Goal: Task Accomplishment & Management: Use online tool/utility

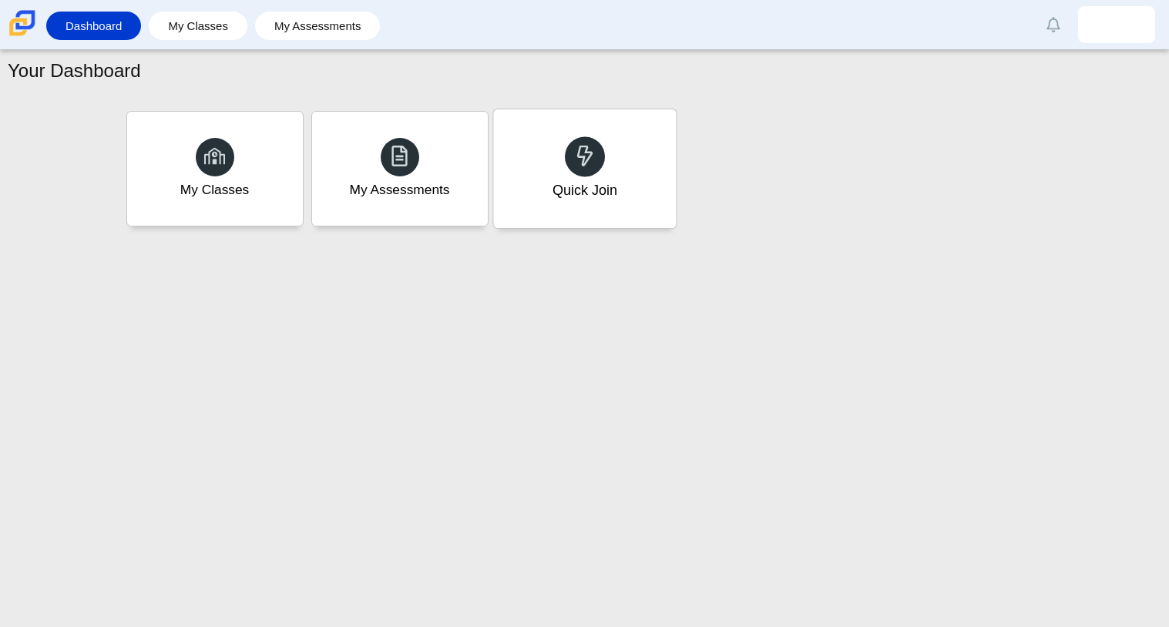
click at [604, 148] on div "Quick Join" at bounding box center [584, 168] width 183 height 119
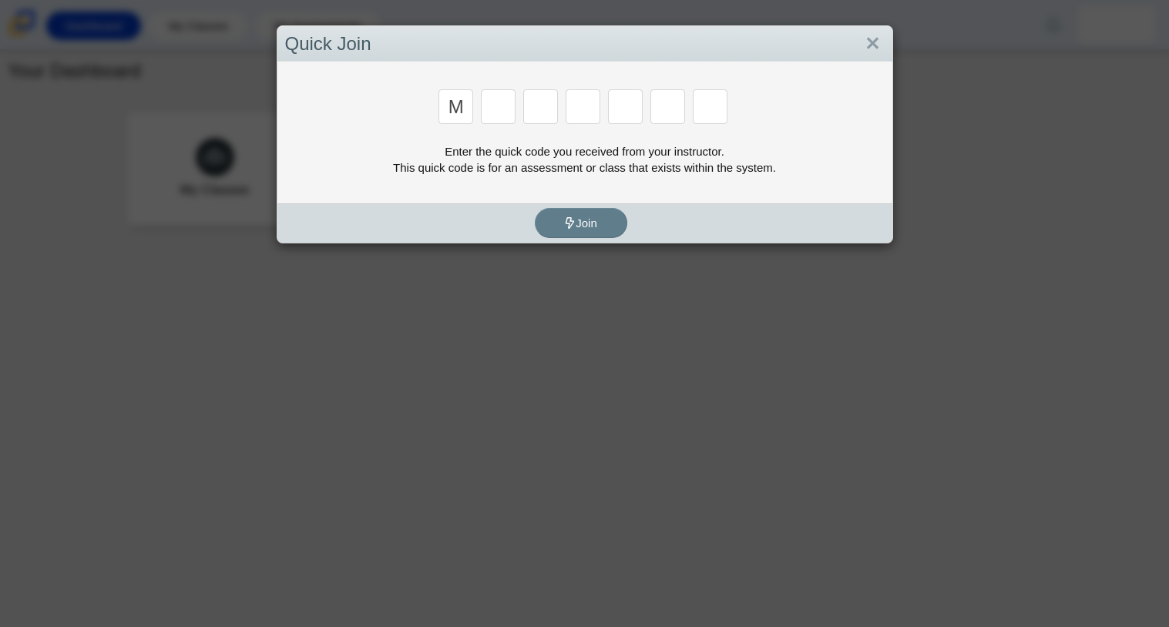
type input "m"
type input "7"
type input "e"
type input "3"
type input "e"
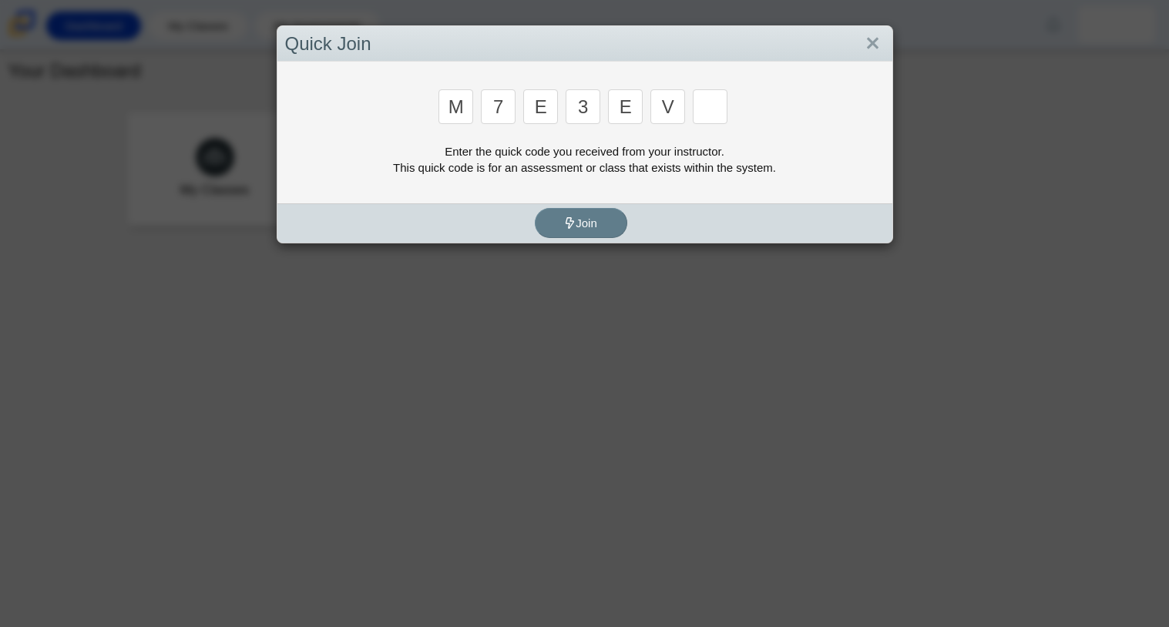
type input "v"
type input "w"
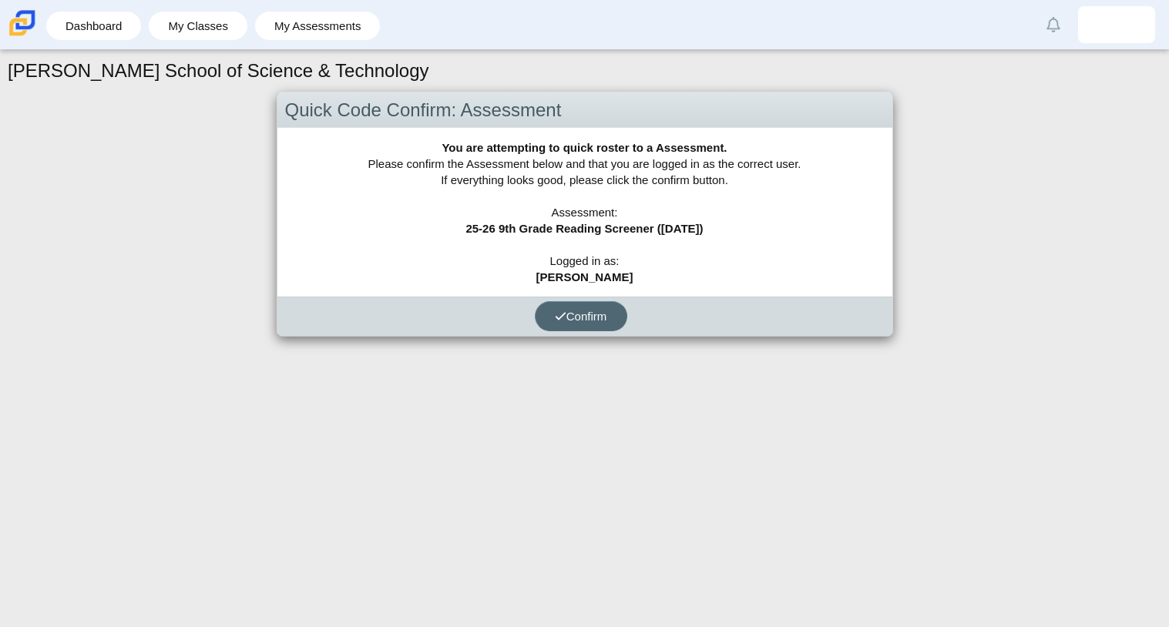
click at [617, 311] on button "Confirm" at bounding box center [581, 316] width 92 height 30
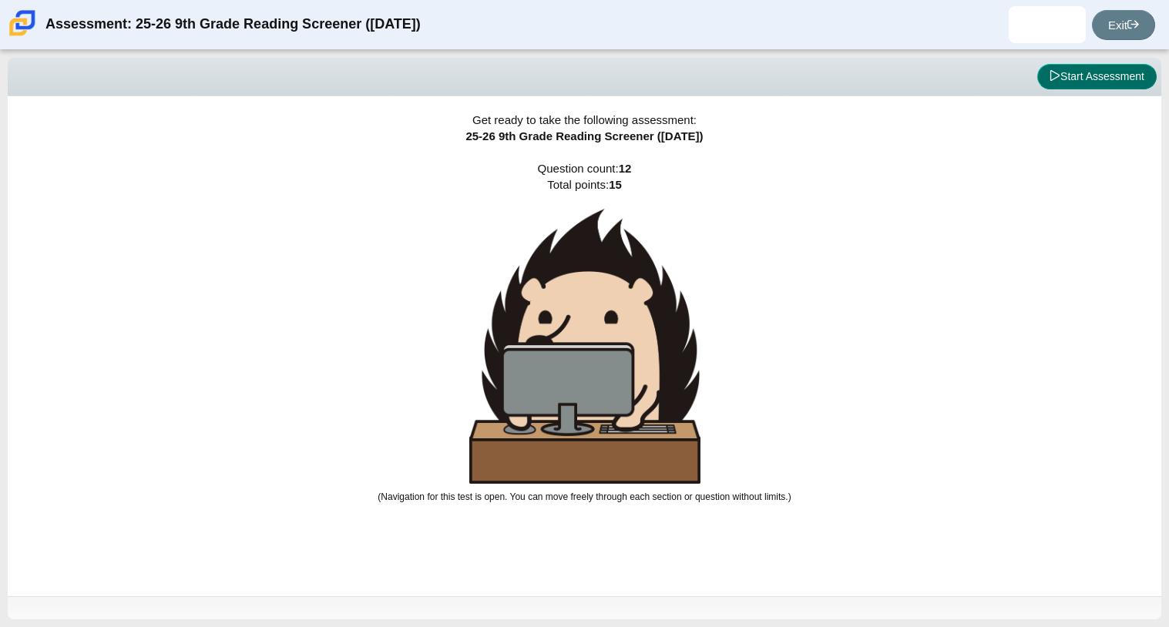
click at [1070, 67] on button "Start Assessment" at bounding box center [1097, 77] width 119 height 26
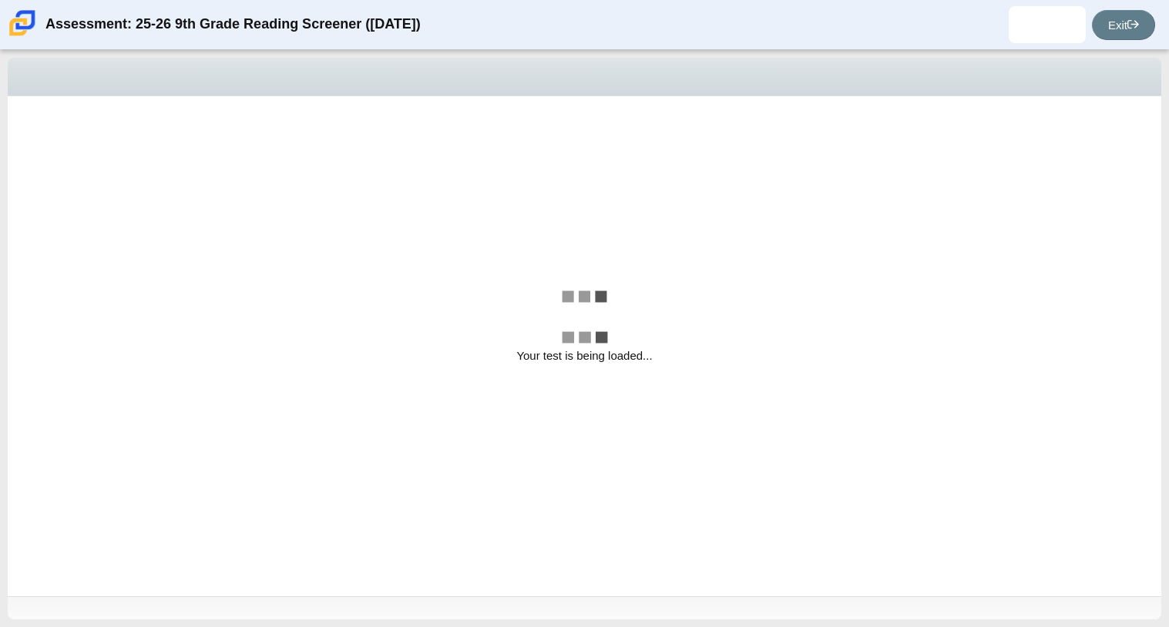
select select "ccc5b315-3c7c-471c-bf90-f22c8299c798"
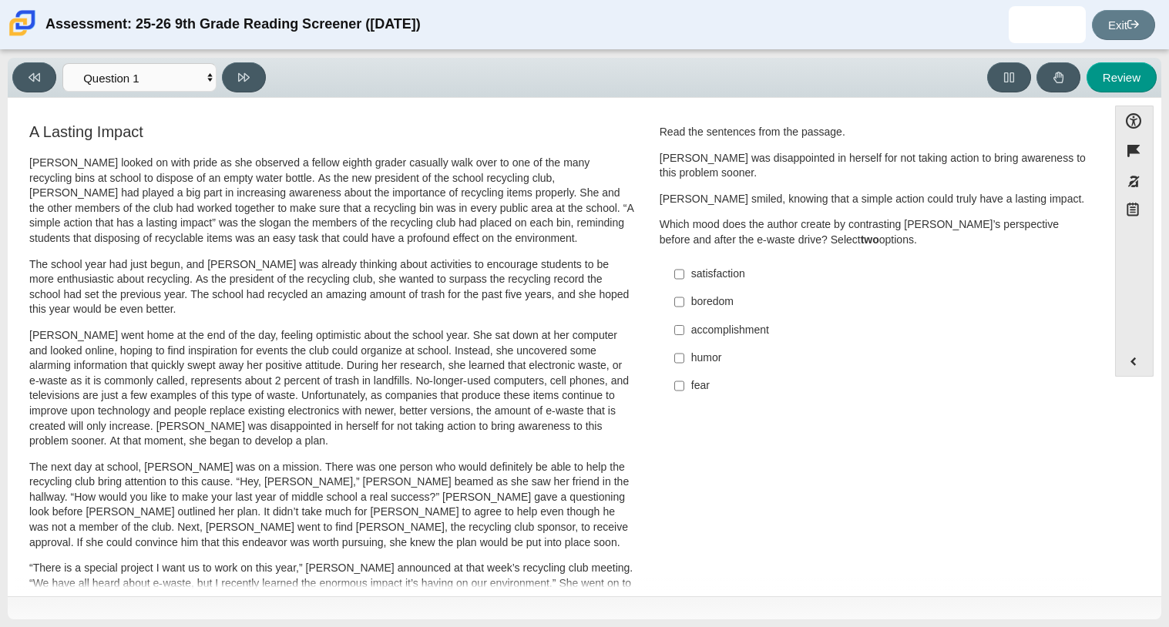
click at [681, 294] on label "boredom boredom" at bounding box center [875, 302] width 423 height 28
click at [681, 294] on input "boredom boredom" at bounding box center [679, 302] width 10 height 28
checkbox input "true"
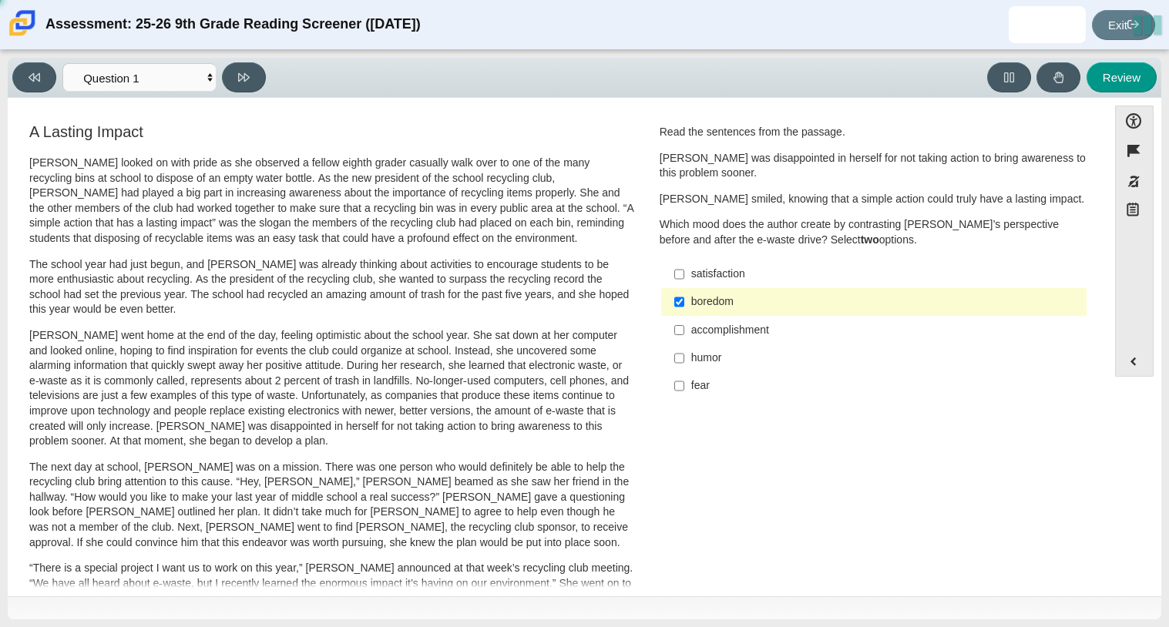
click at [711, 331] on div "accomplishment" at bounding box center [885, 330] width 389 height 15
click at [684, 331] on input "accomplishment accomplishment" at bounding box center [679, 330] width 10 height 28
checkbox input "true"
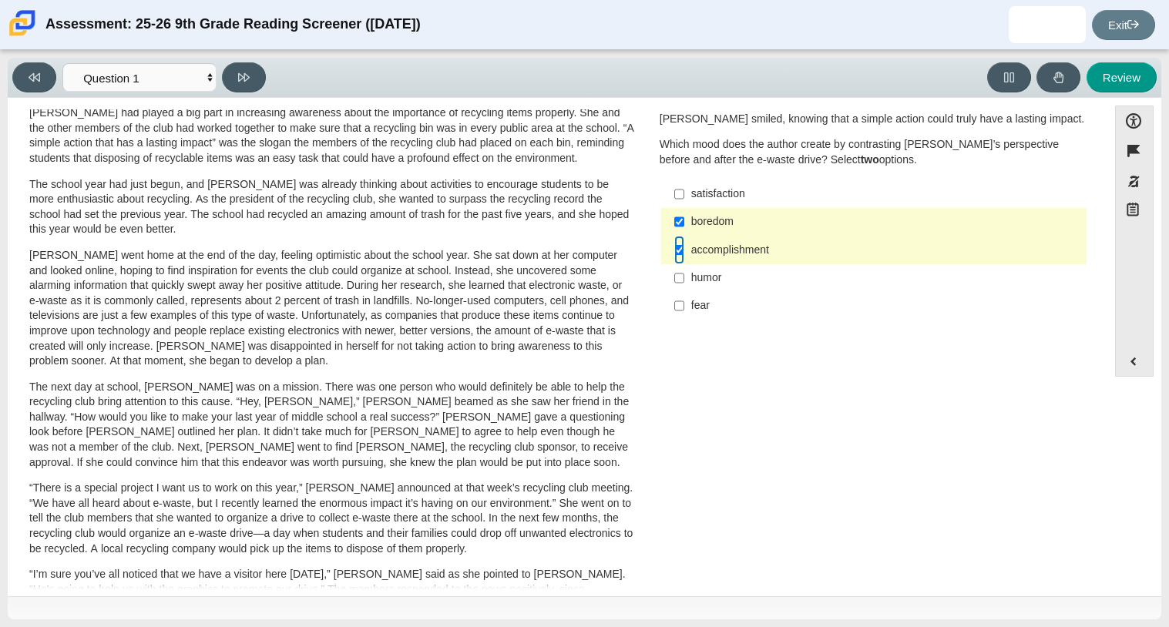
scroll to position [84, 0]
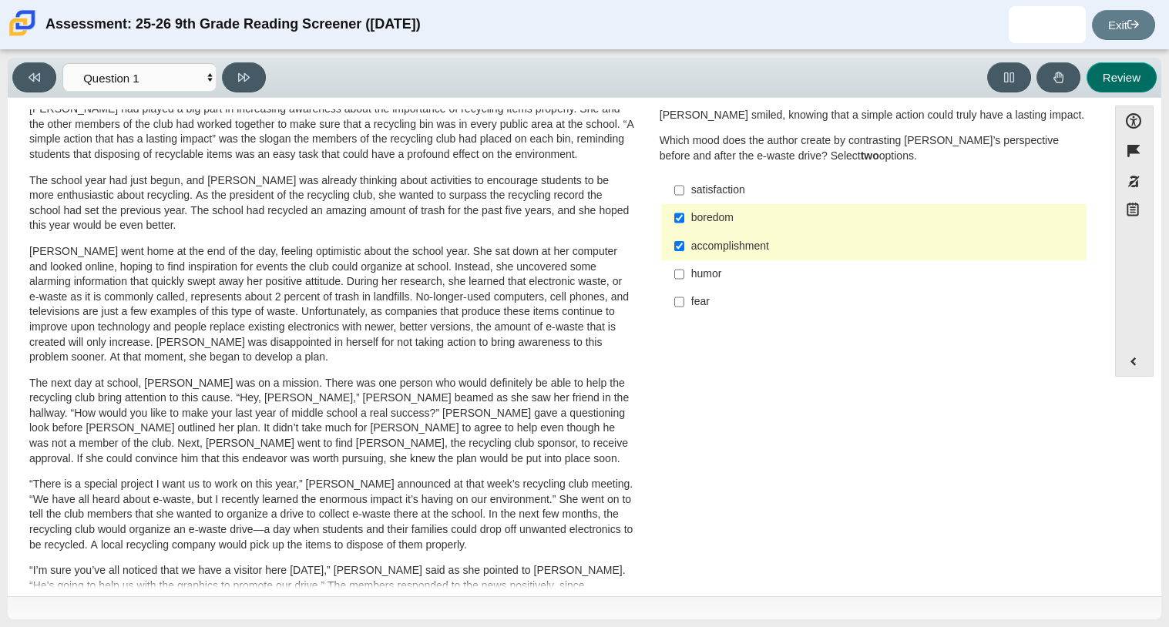
click at [1149, 73] on button "Review" at bounding box center [1122, 77] width 70 height 30
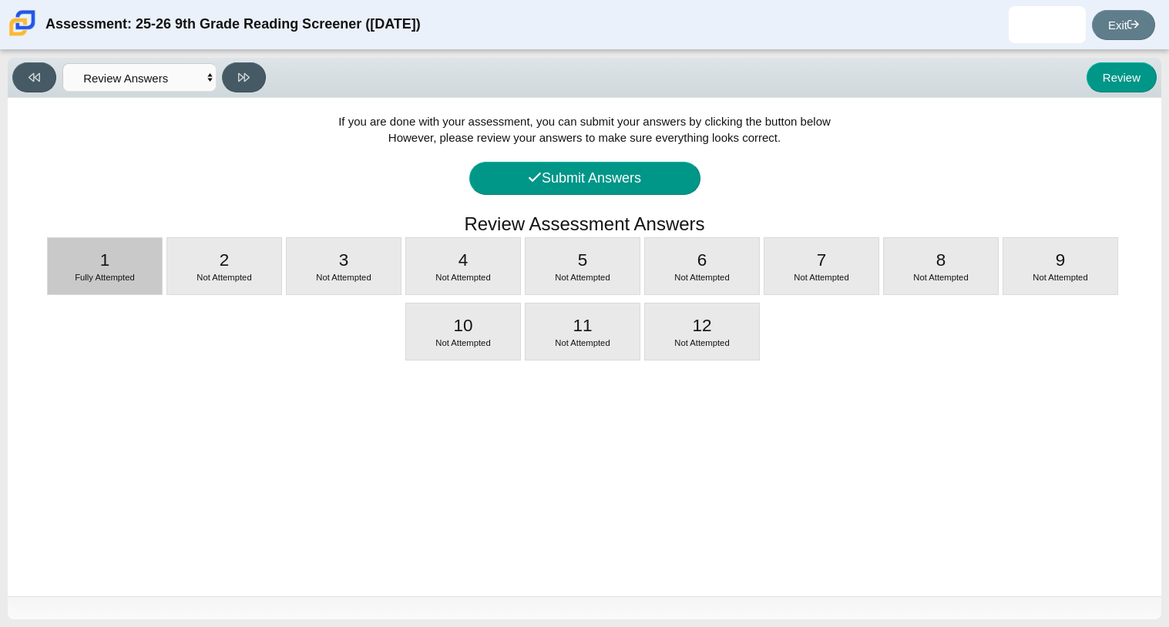
click at [140, 264] on div "1 Fully Attempted" at bounding box center [105, 266] width 114 height 56
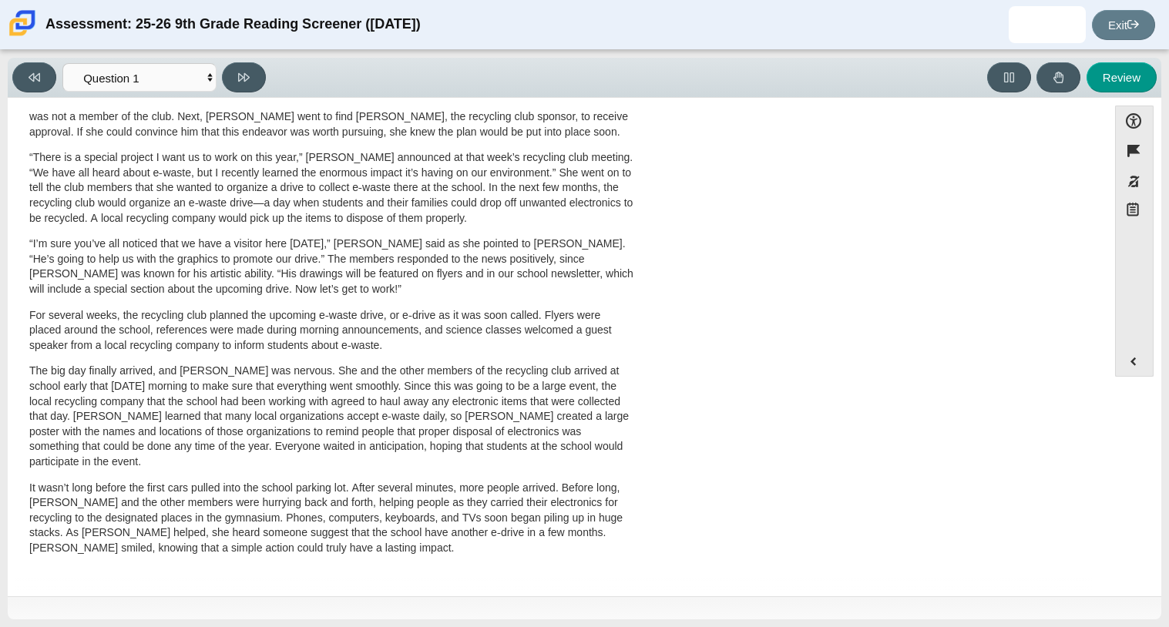
scroll to position [0, 0]
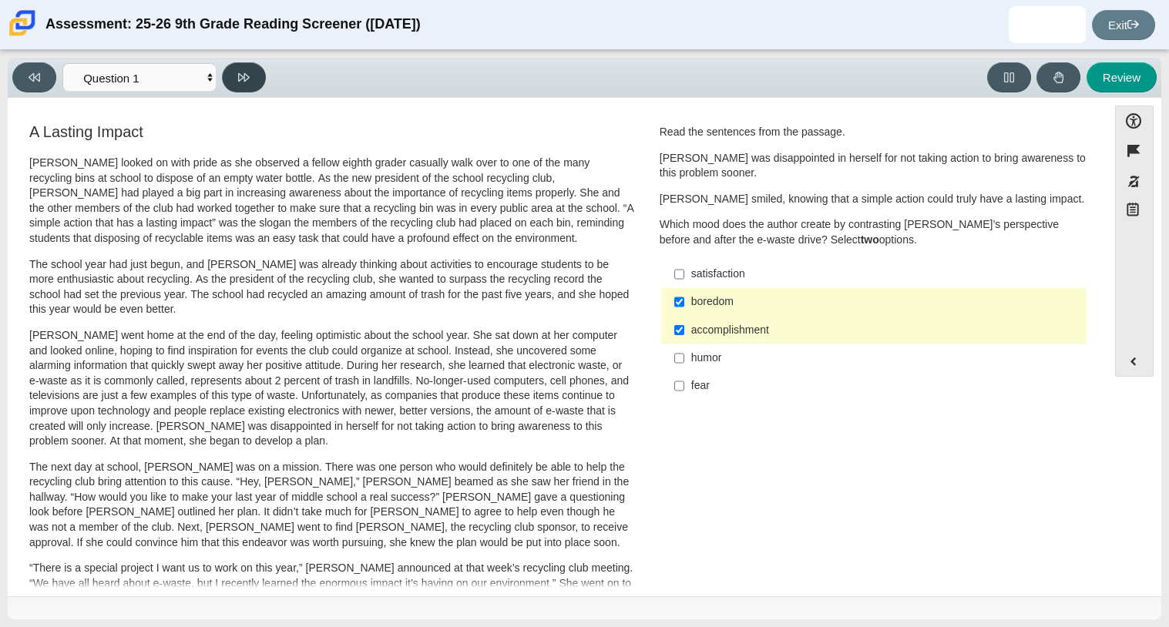
click at [244, 68] on button at bounding box center [244, 77] width 44 height 30
select select "0ff64528-ffd7-428d-b192-babfaadd44e8"
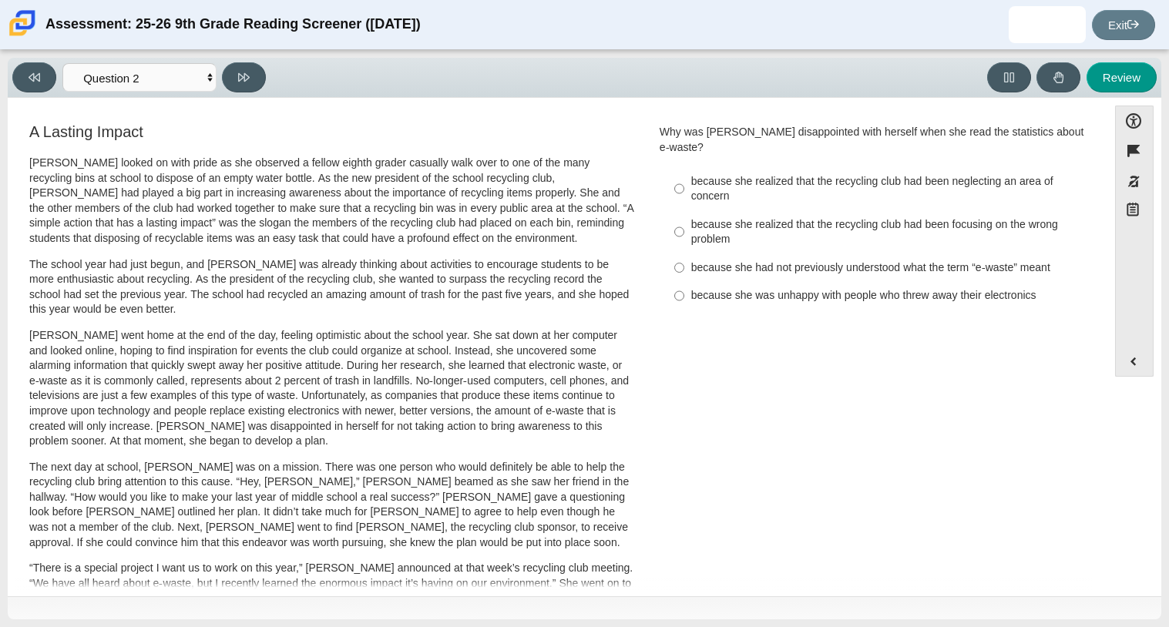
click at [757, 288] on div "because she was unhappy with people who threw away their electronics" at bounding box center [885, 295] width 389 height 15
click at [684, 288] on input "because she was unhappy with people who threw away their electronics because sh…" at bounding box center [679, 296] width 10 height 28
radio input "true"
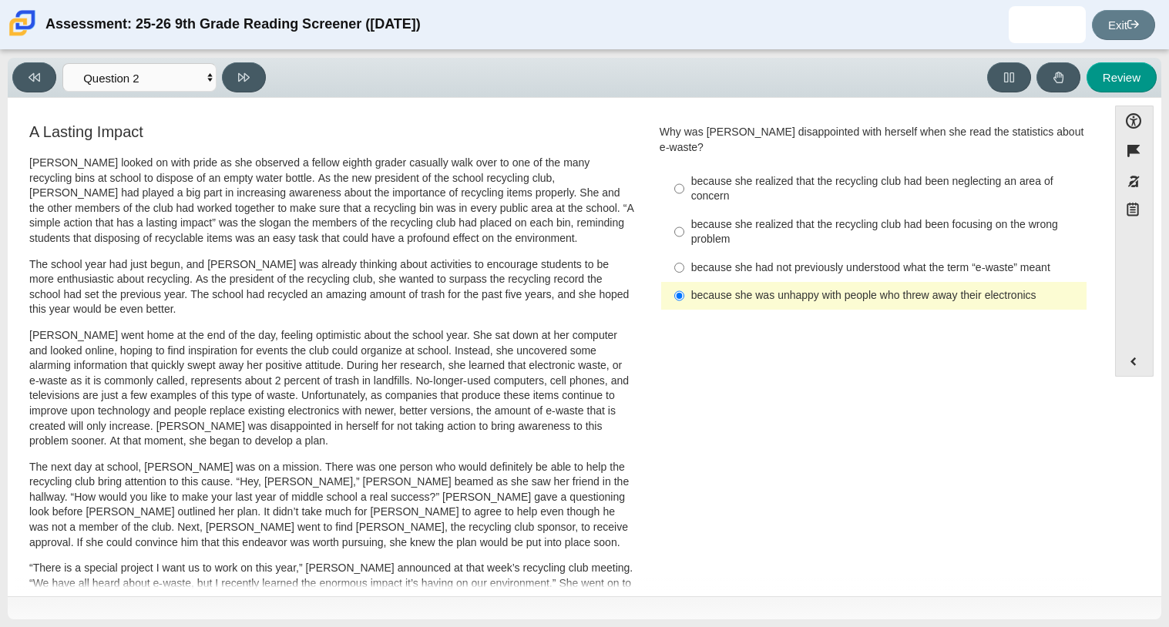
click at [844, 192] on label "because she realized that the recycling club had been neglecting an area of con…" at bounding box center [875, 188] width 423 height 43
click at [684, 192] on input "because she realized that the recycling club had been neglecting an area of con…" at bounding box center [679, 188] width 10 height 43
radio input "true"
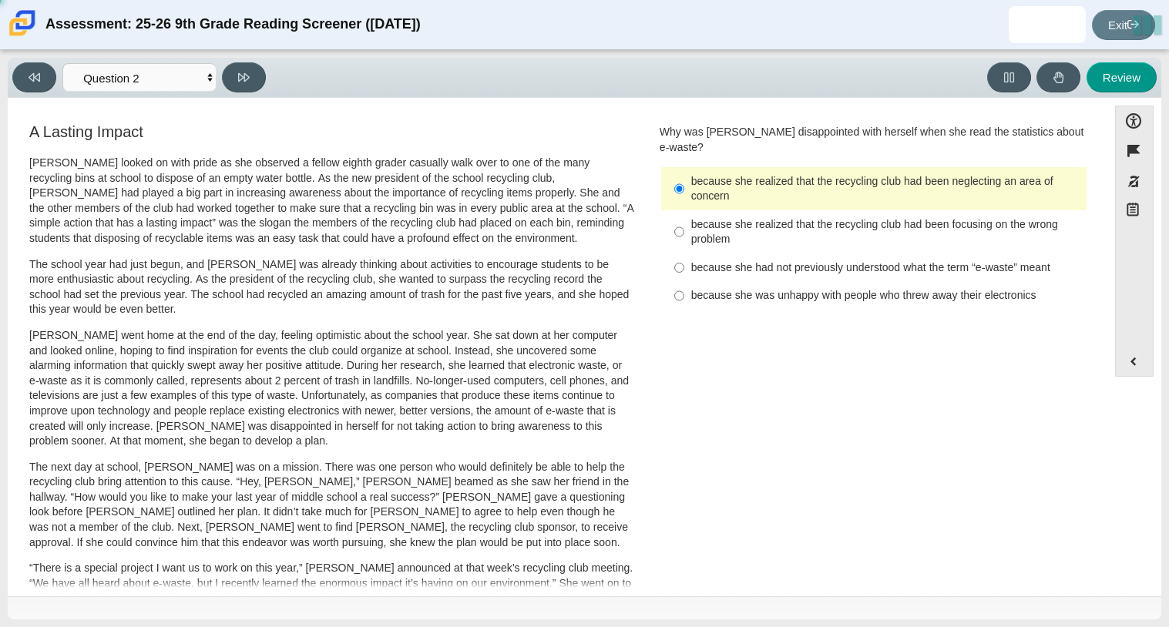
click at [852, 217] on div "because she realized that the recycling club had been focusing on the wrong pro…" at bounding box center [885, 232] width 389 height 30
click at [684, 210] on input "because she realized that the recycling club had been focusing on the wrong pro…" at bounding box center [679, 231] width 10 height 43
radio input "true"
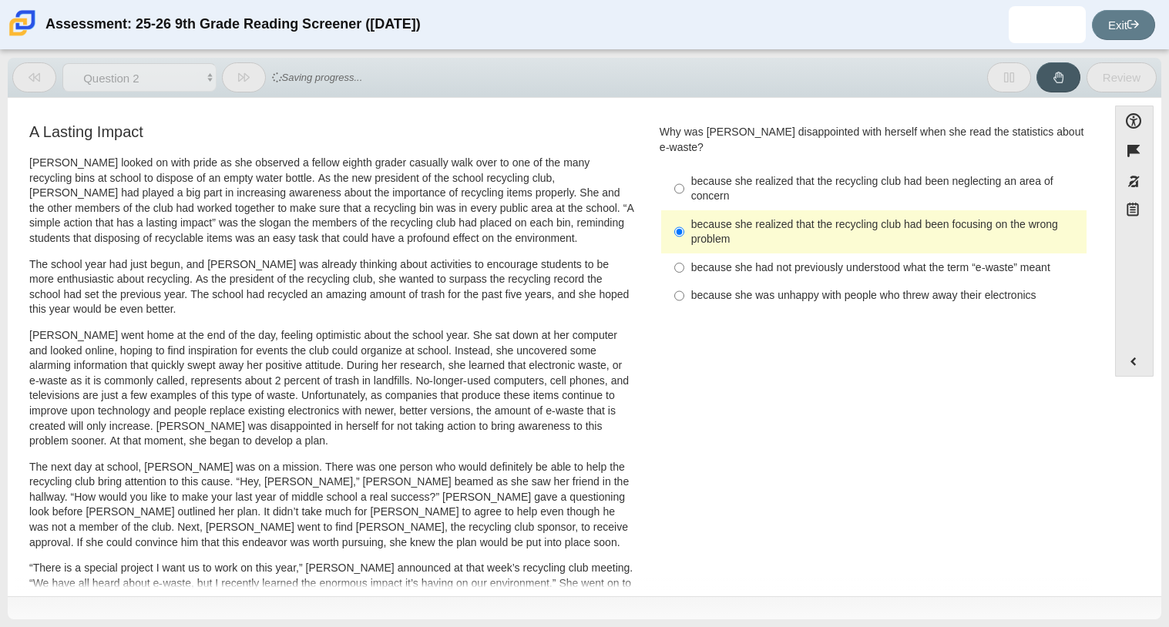
click at [616, 271] on p "The school year had just begun, and Scarlett was already thinking about activit…" at bounding box center [331, 287] width 605 height 60
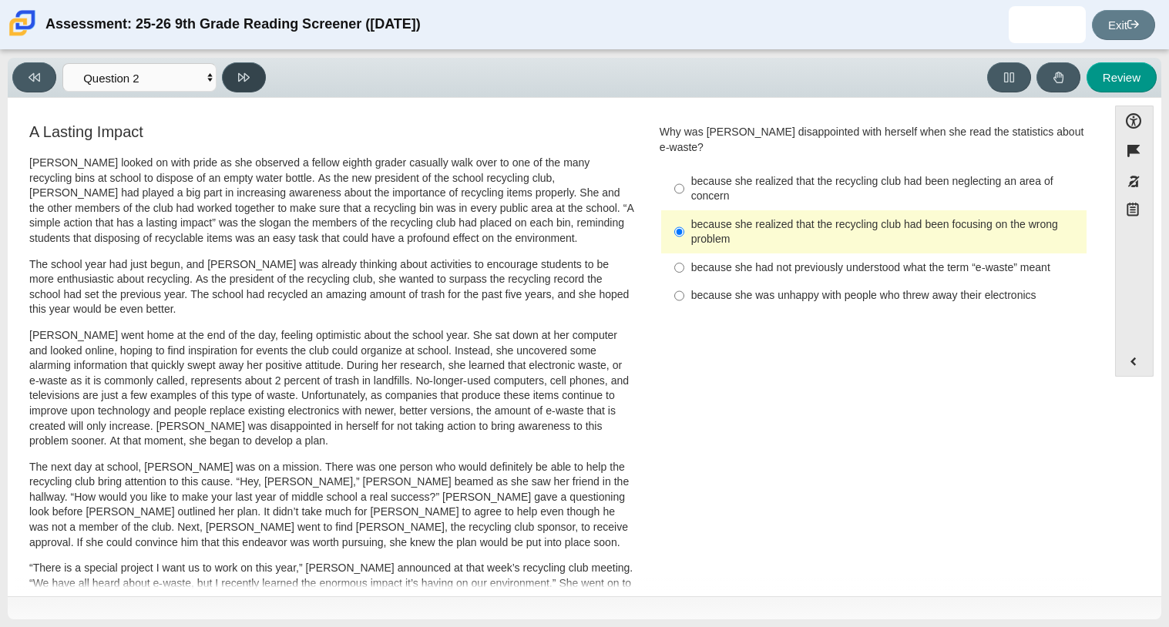
click at [261, 68] on button at bounding box center [244, 77] width 44 height 30
select select "7ce3d843-6974-4858-901c-1ff39630e843"
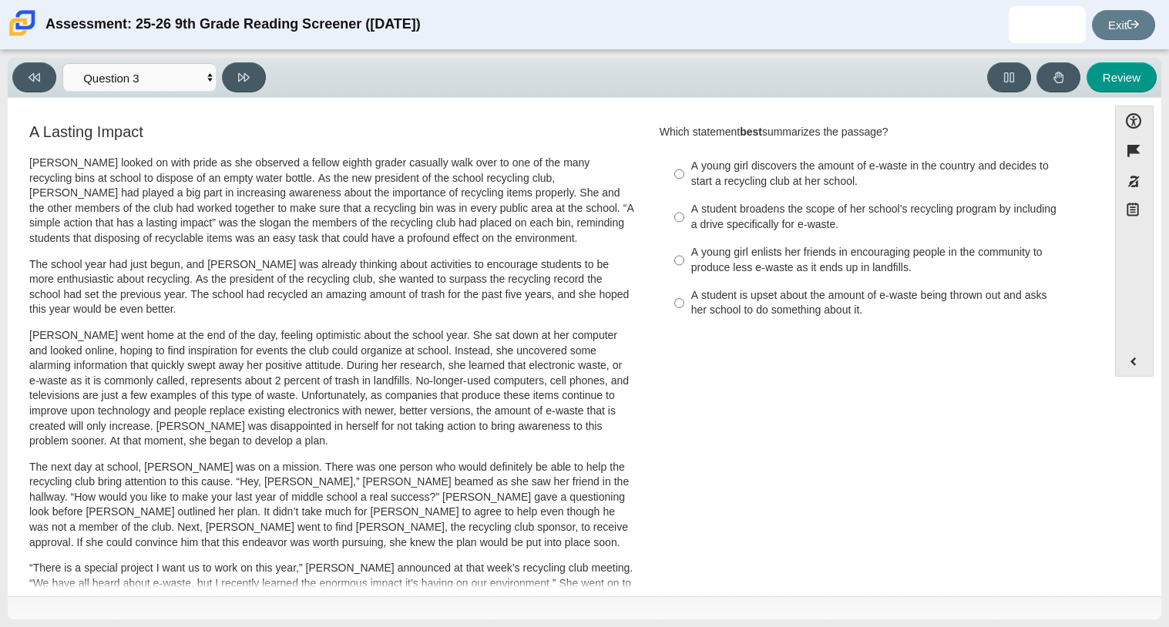
click at [715, 257] on div "A young girl enlists her friends in encouraging people in the community to prod…" at bounding box center [885, 260] width 389 height 30
click at [684, 257] on input "A young girl enlists her friends in encouraging people in the community to prod…" at bounding box center [679, 260] width 10 height 43
radio input "true"
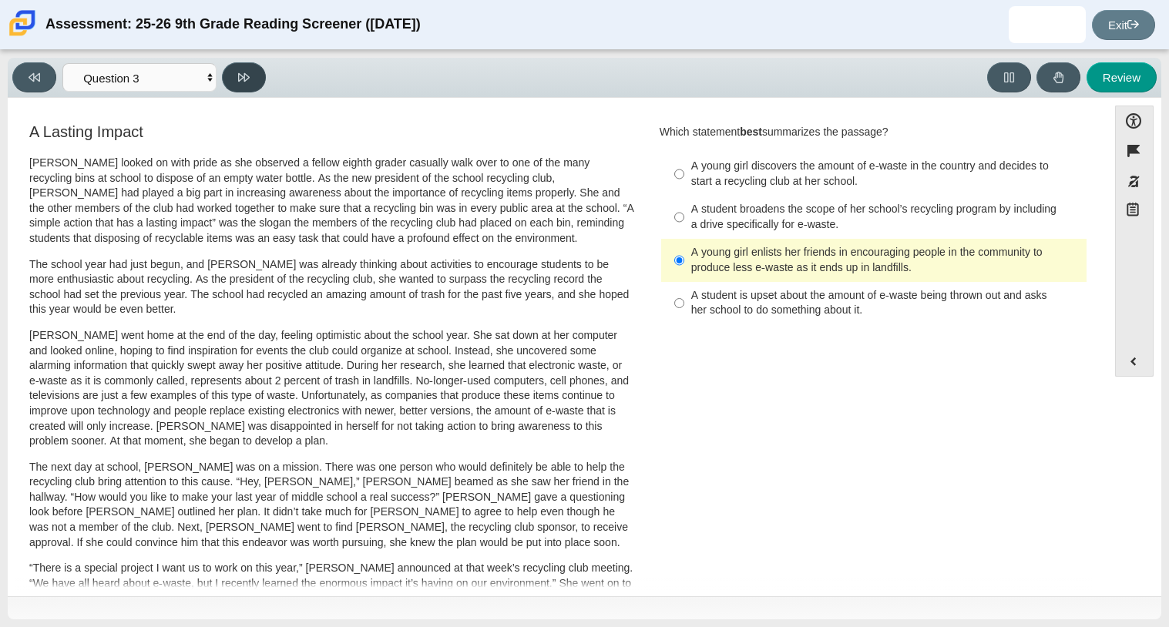
click at [256, 78] on button at bounding box center [244, 77] width 44 height 30
select select "ca9ea0f1-49c5-4bd1-83b0-472c18652b42"
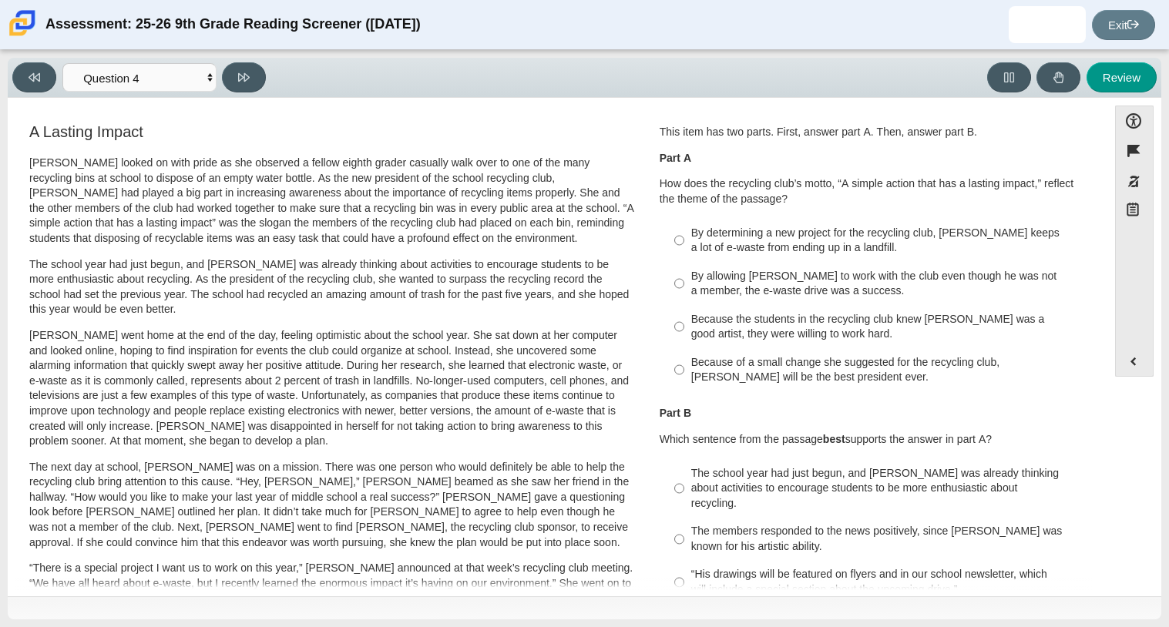
click at [691, 217] on div "By determining a new project for the recycling club, Scarlett keeps a lot of e-…" at bounding box center [874, 305] width 429 height 176
click at [700, 224] on label "By determining a new project for the recycling club, Scarlett keeps a lot of e-…" at bounding box center [875, 240] width 423 height 43
click at [684, 224] on input "By determining a new project for the recycling club, Scarlett keeps a lot of e-…" at bounding box center [679, 240] width 10 height 43
radio input "true"
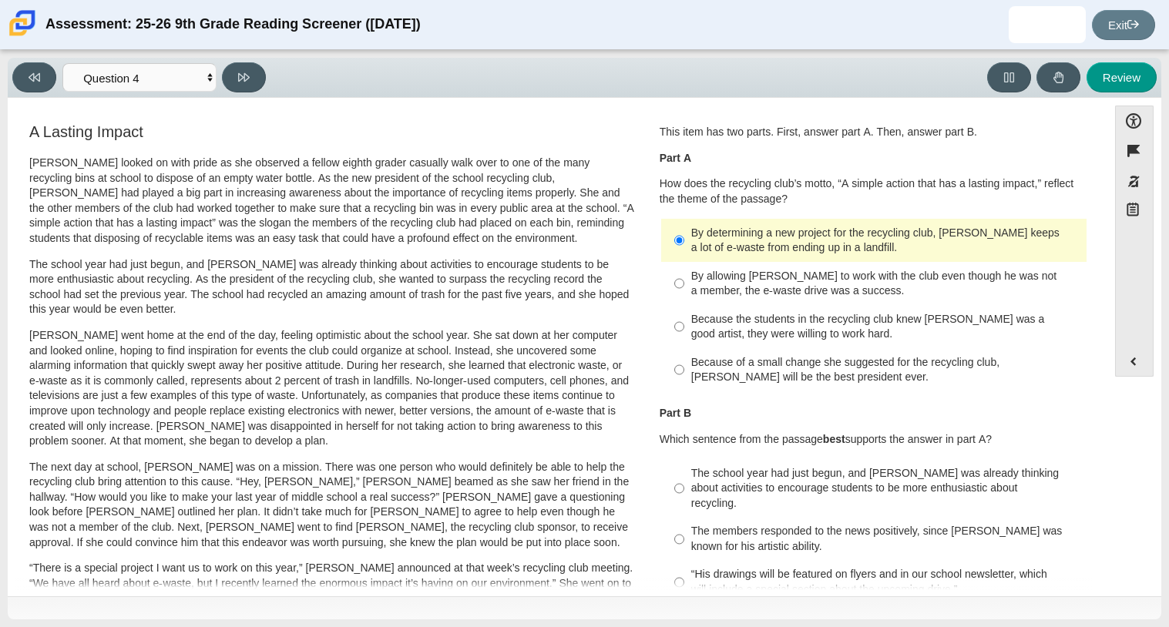
click at [731, 321] on div "Because the students in the recycling club knew Juan Carlos was a good artist, …" at bounding box center [885, 327] width 389 height 30
click at [684, 321] on input "Because the students in the recycling club knew Juan Carlos was a good artist, …" at bounding box center [679, 326] width 10 height 43
radio input "true"
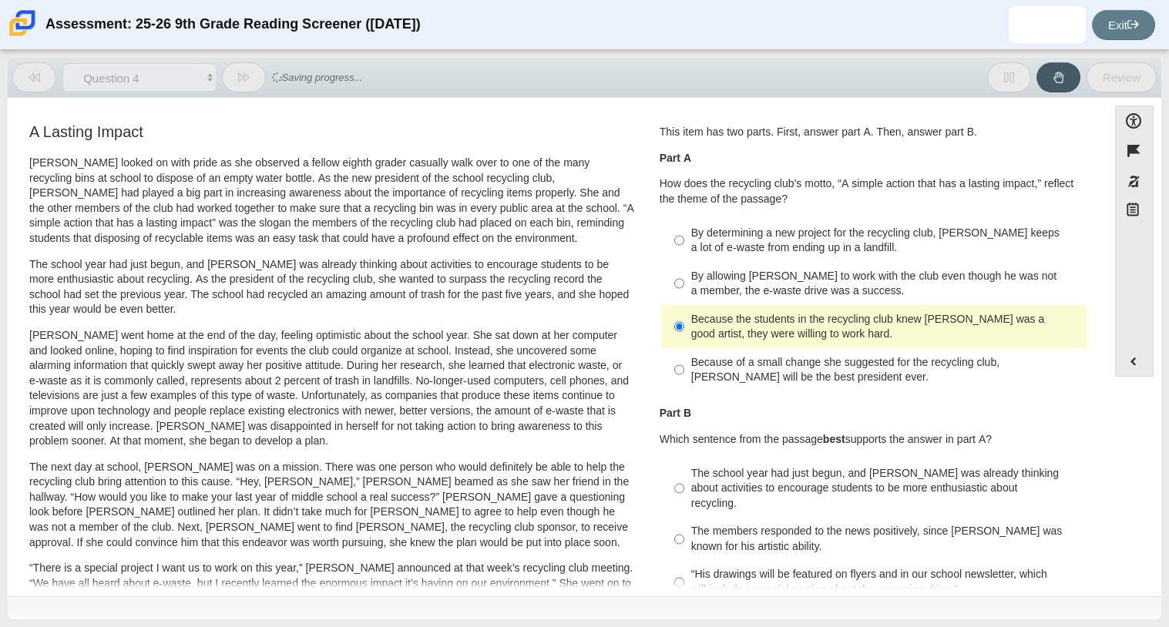
click at [718, 230] on div "By determining a new project for the recycling club, Scarlett keeps a lot of e-…" at bounding box center [885, 241] width 389 height 30
click at [684, 230] on input "By determining a new project for the recycling club, Scarlett keeps a lot of e-…" at bounding box center [679, 240] width 10 height 43
radio input "true"
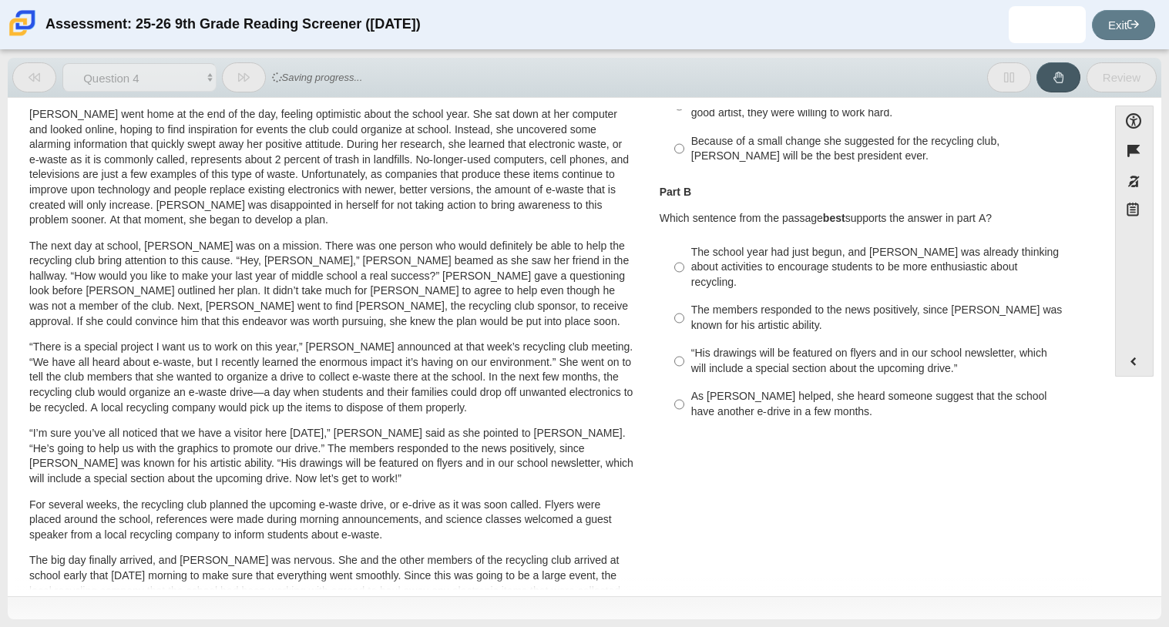
scroll to position [224, 0]
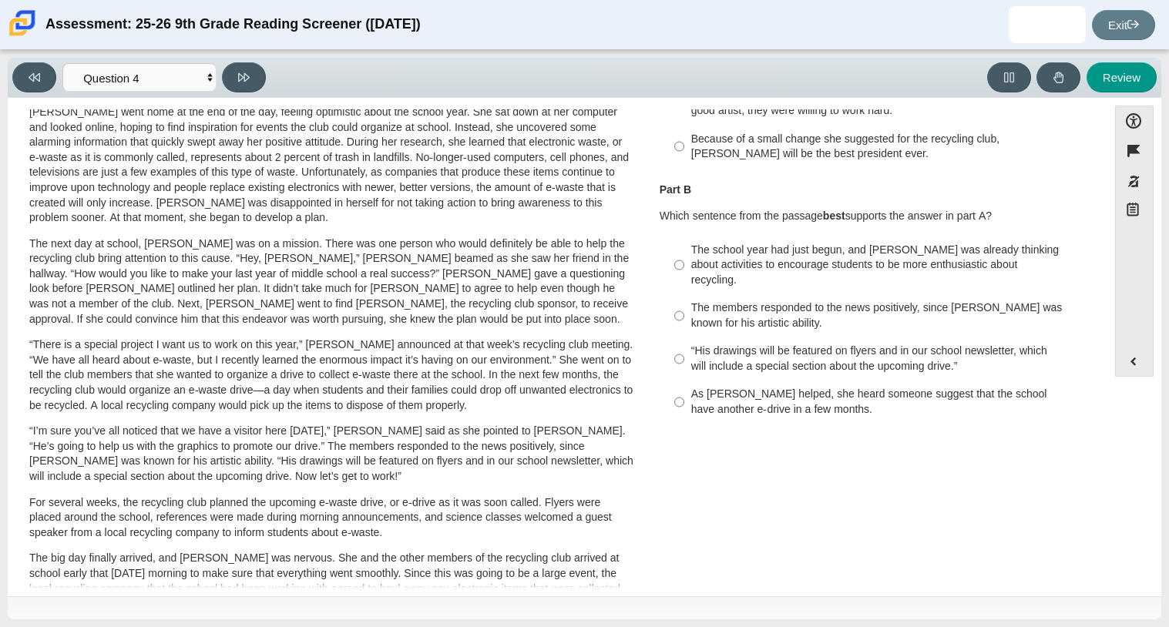
click at [753, 256] on div "The school year had just begun, and Scarlett was already thinking about activit…" at bounding box center [885, 265] width 389 height 45
click at [684, 256] on input "The school year had just begun, and Scarlett was already thinking about activit…" at bounding box center [679, 265] width 10 height 59
radio input "true"
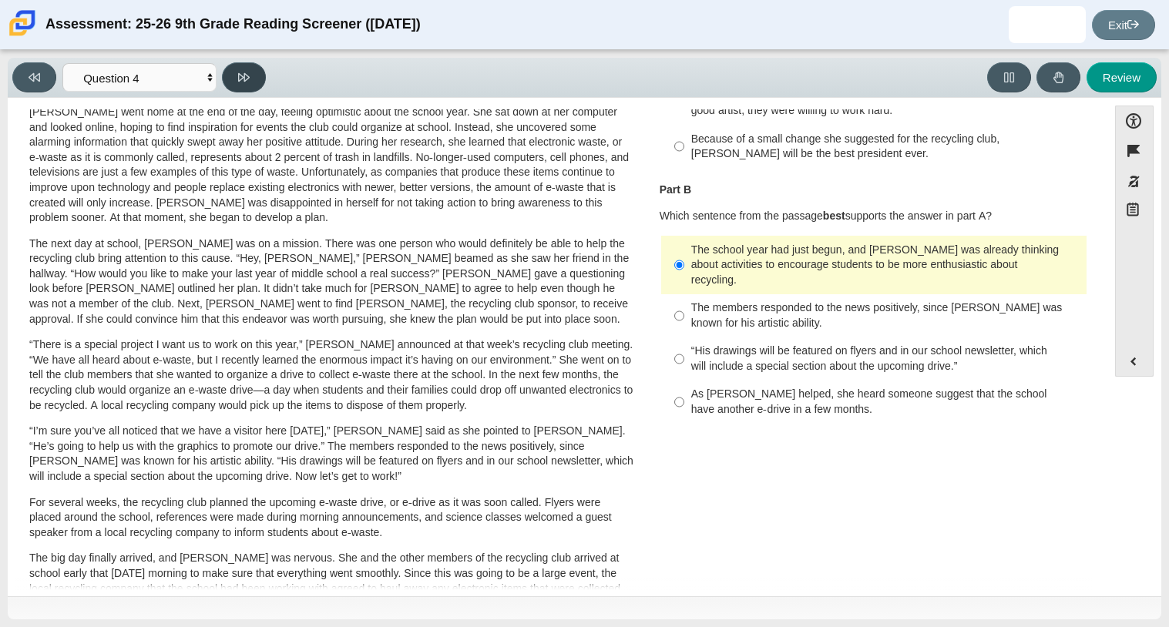
click at [248, 85] on button at bounding box center [244, 77] width 44 height 30
select select "e41f1a79-e29f-4095-8030-a53364015bed"
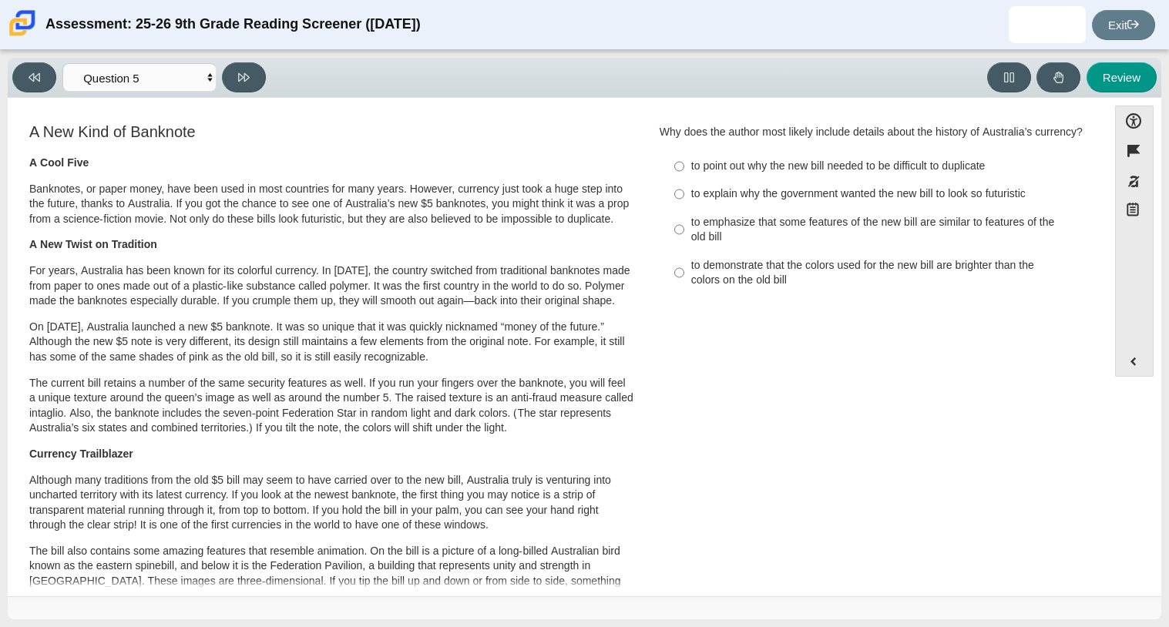
click at [785, 172] on label "to point out why the new bill needed to be difficult to duplicate to point out …" at bounding box center [875, 167] width 423 height 28
click at [684, 172] on input "to point out why the new bill needed to be difficult to duplicate to point out …" at bounding box center [679, 167] width 10 height 28
radio input "true"
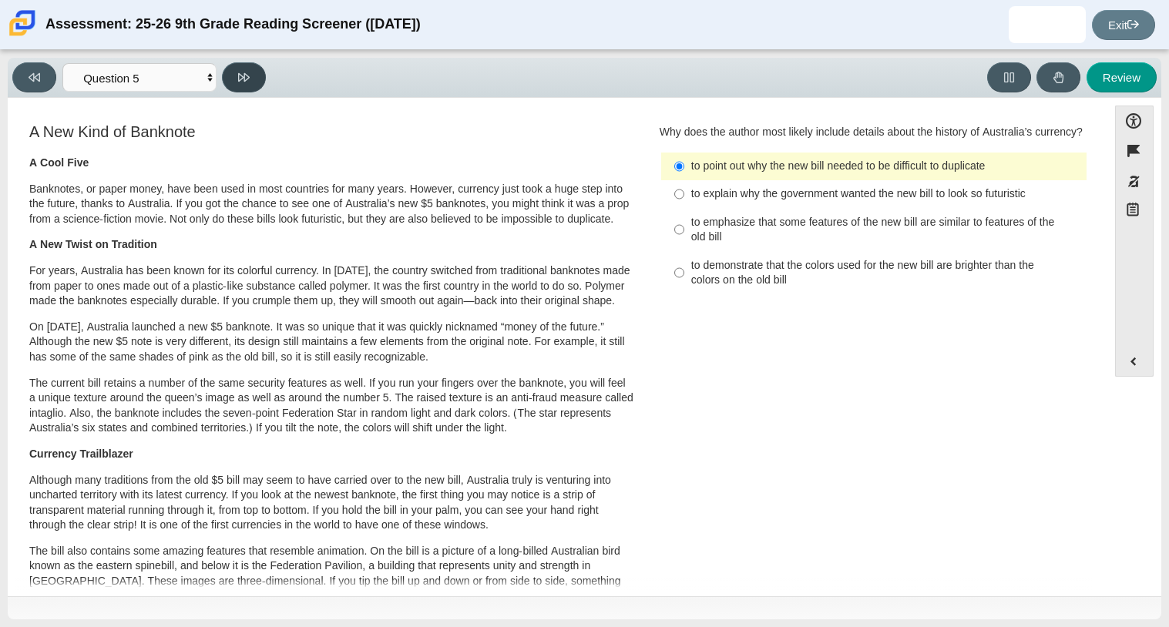
click at [256, 86] on button at bounding box center [244, 77] width 44 height 30
select select "69146e31-7b3d-4a3e-9ce6-f30c24342ae0"
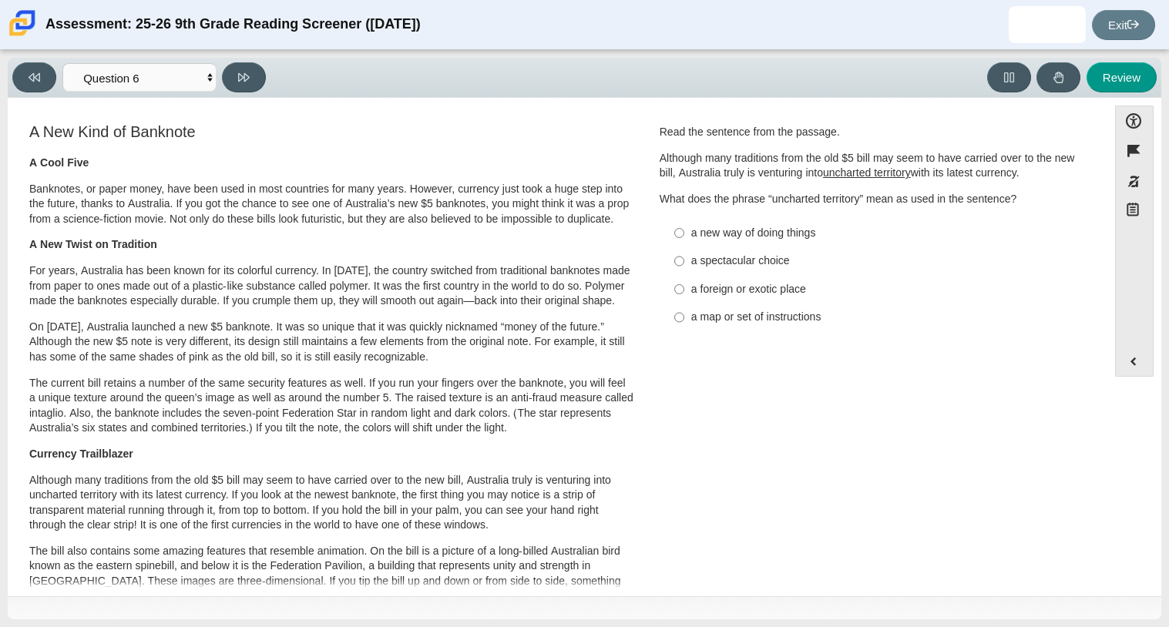
click at [798, 315] on div "a map or set of instructions" at bounding box center [885, 317] width 389 height 15
click at [684, 315] on input "a map or set of instructions a map or set of instructions" at bounding box center [679, 318] width 10 height 28
radio input "true"
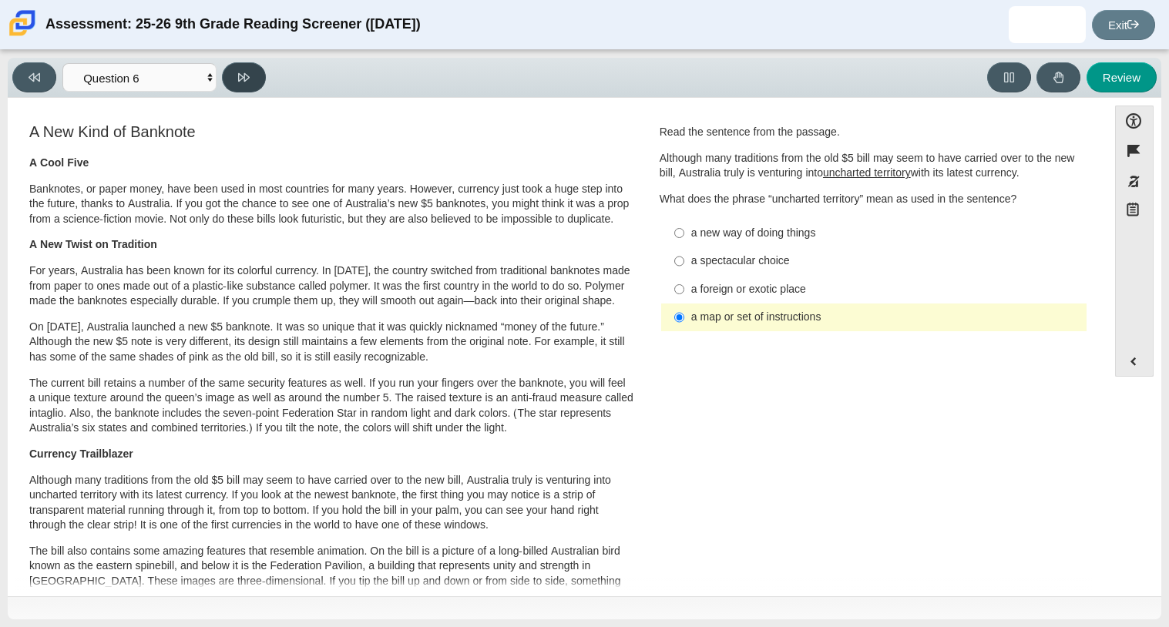
click at [229, 89] on button at bounding box center [244, 77] width 44 height 30
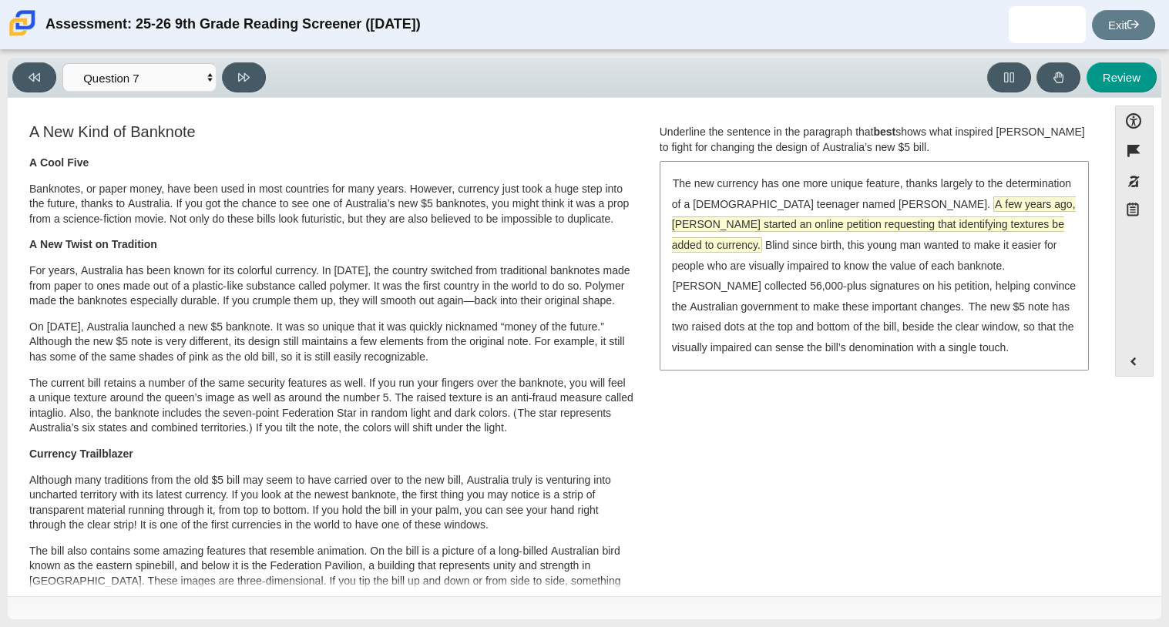
click at [814, 225] on span "A few years ago, McLeod started an online petition requesting that identifying …" at bounding box center [874, 224] width 404 height 55
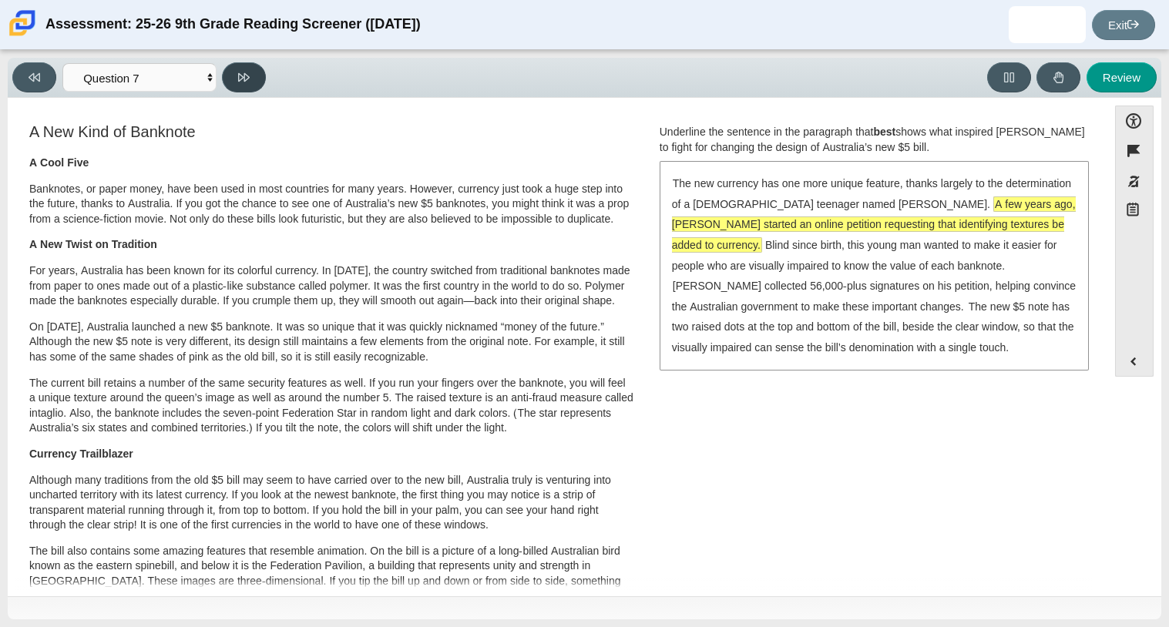
click at [260, 72] on button at bounding box center [244, 77] width 44 height 30
select select "ea8338c2-a6a3-418e-a305-2b963b54a290"
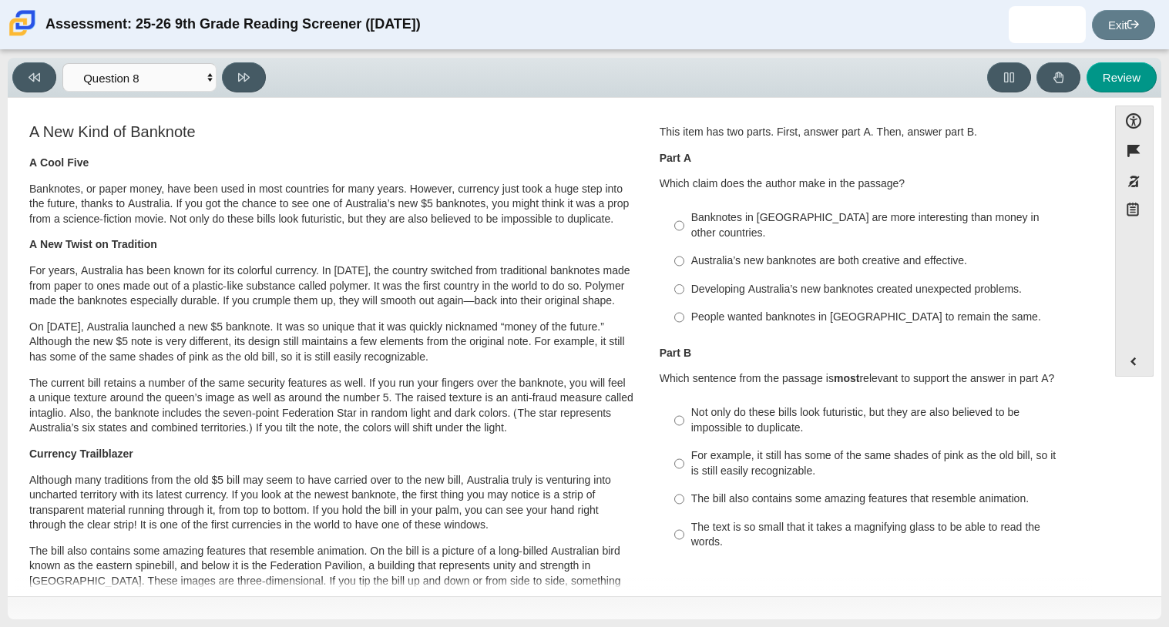
click at [719, 254] on div "Australia’s new banknotes are both creative and effective." at bounding box center [885, 261] width 389 height 15
click at [684, 247] on input "Australia’s new banknotes are both creative and effective. Australia’s new bank…" at bounding box center [679, 261] width 10 height 28
radio input "true"
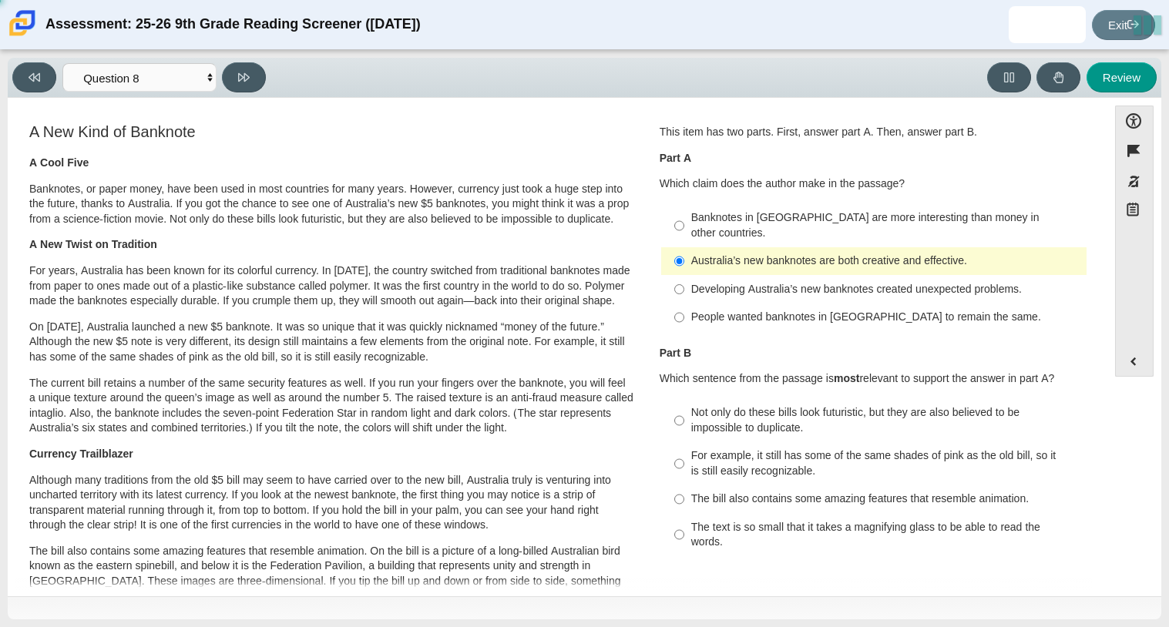
click at [708, 449] on div "For example, it still has some of the same shades of pink as the old bill, so i…" at bounding box center [885, 464] width 389 height 30
click at [684, 442] on input "For example, it still has some of the same shades of pink as the old bill, so i…" at bounding box center [679, 463] width 10 height 43
radio input "true"
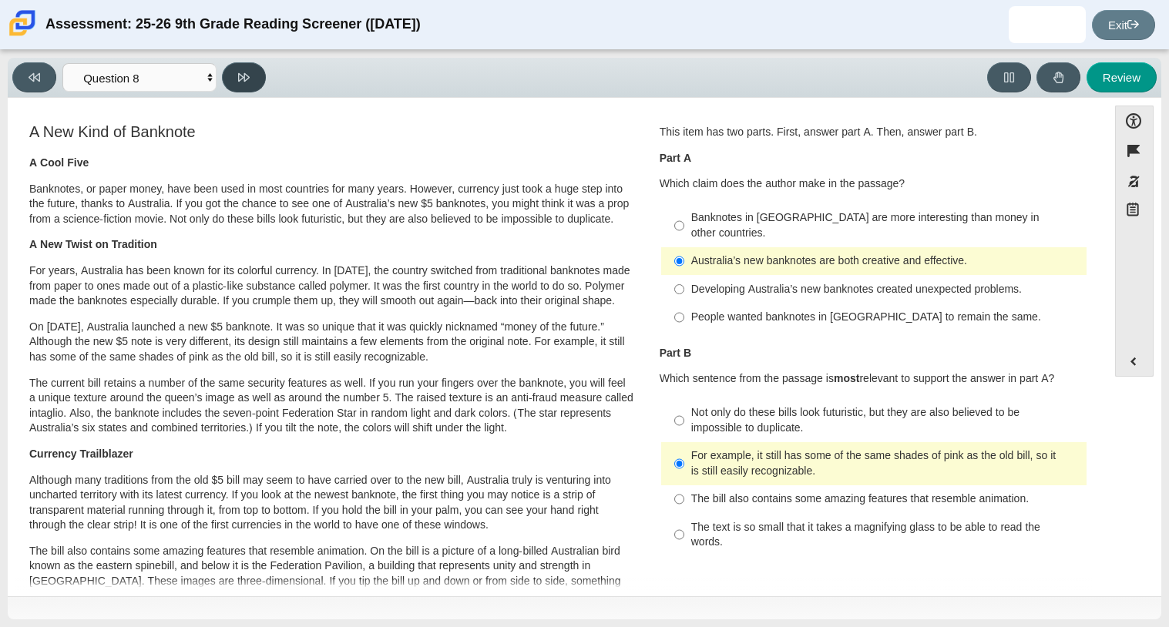
click at [231, 72] on button at bounding box center [244, 77] width 44 height 30
select select "89f058d6-b15c-4ef5-a4b3-fdaffb8868b6"
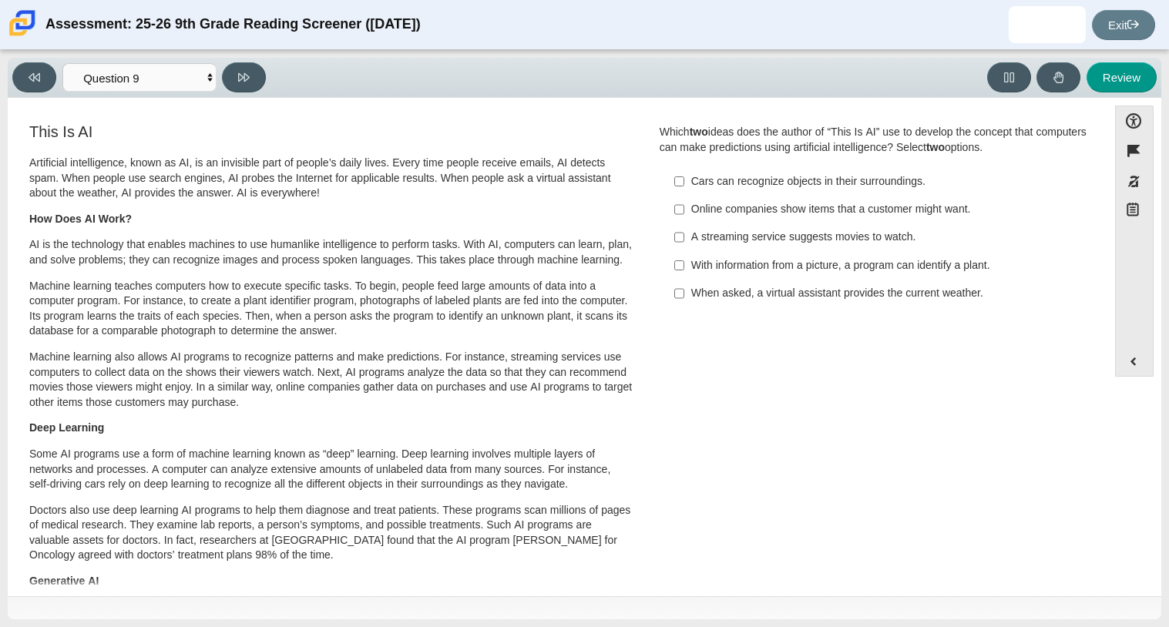
click at [849, 176] on div "Cars can recognize objects in their surroundings." at bounding box center [885, 181] width 389 height 15
click at [684, 176] on input "Cars can recognize objects in their surroundings. Cars can recognize objects in…" at bounding box center [679, 181] width 10 height 28
checkbox input "true"
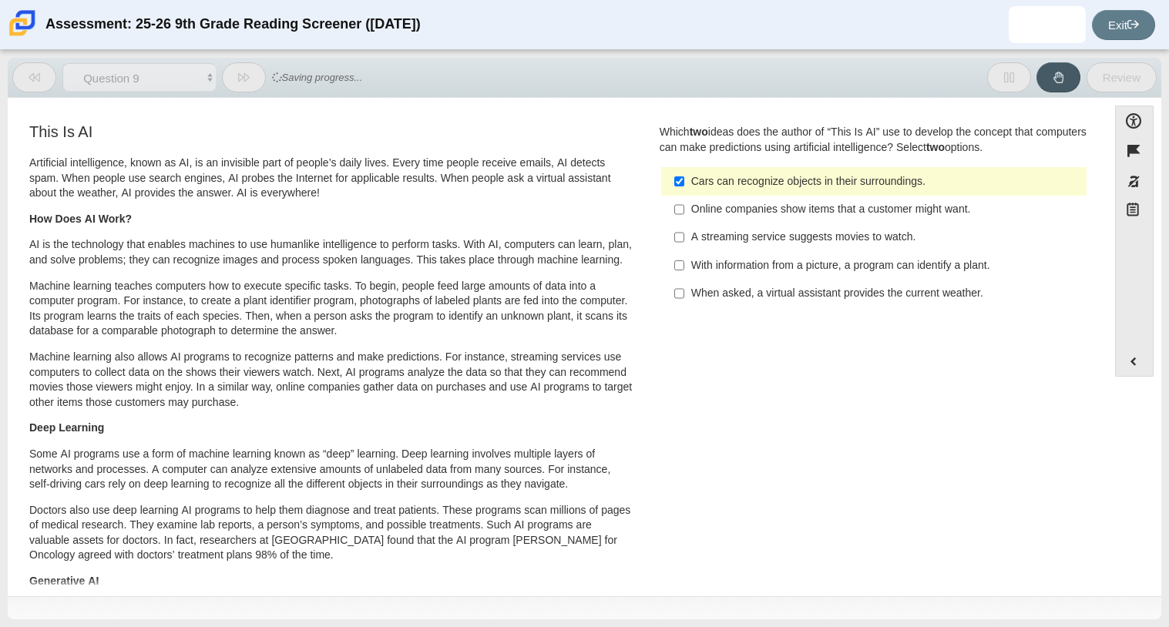
click at [840, 219] on label "Online companies show items that a customer might want. Online companies show i…" at bounding box center [875, 210] width 423 height 28
click at [684, 219] on input "Online companies show items that a customer might want. Online companies show i…" at bounding box center [679, 210] width 10 height 28
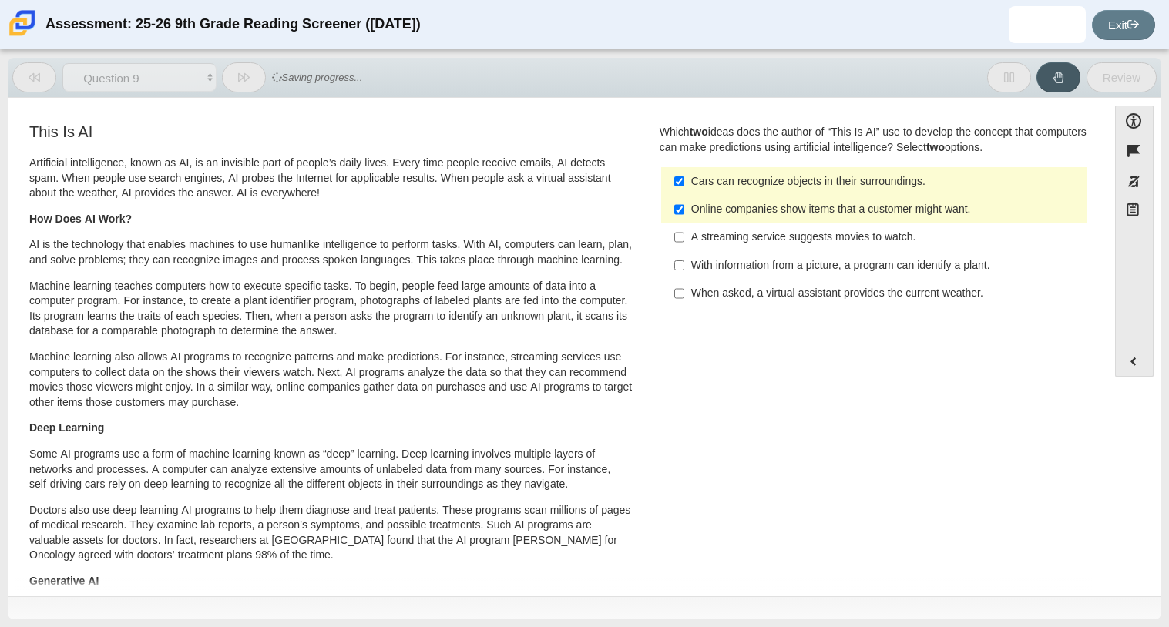
click at [838, 222] on label "Online companies show items that a customer might want. Online companies show i…" at bounding box center [875, 210] width 423 height 28
click at [684, 222] on input "Online companies show items that a customer might want. Online companies show i…" at bounding box center [679, 210] width 10 height 28
checkbox input "false"
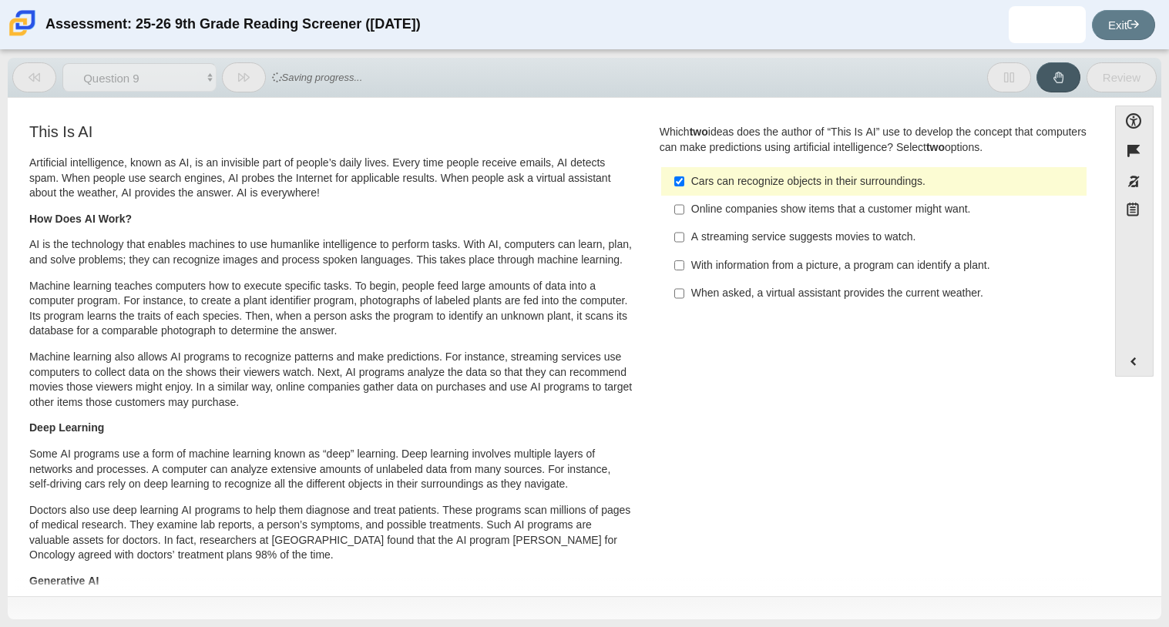
click at [836, 230] on div "A streaming service suggests movies to watch." at bounding box center [885, 237] width 389 height 15
click at [684, 230] on input "A streaming service suggests movies to watch. A streaming service suggests movi…" at bounding box center [679, 238] width 10 height 28
checkbox input "true"
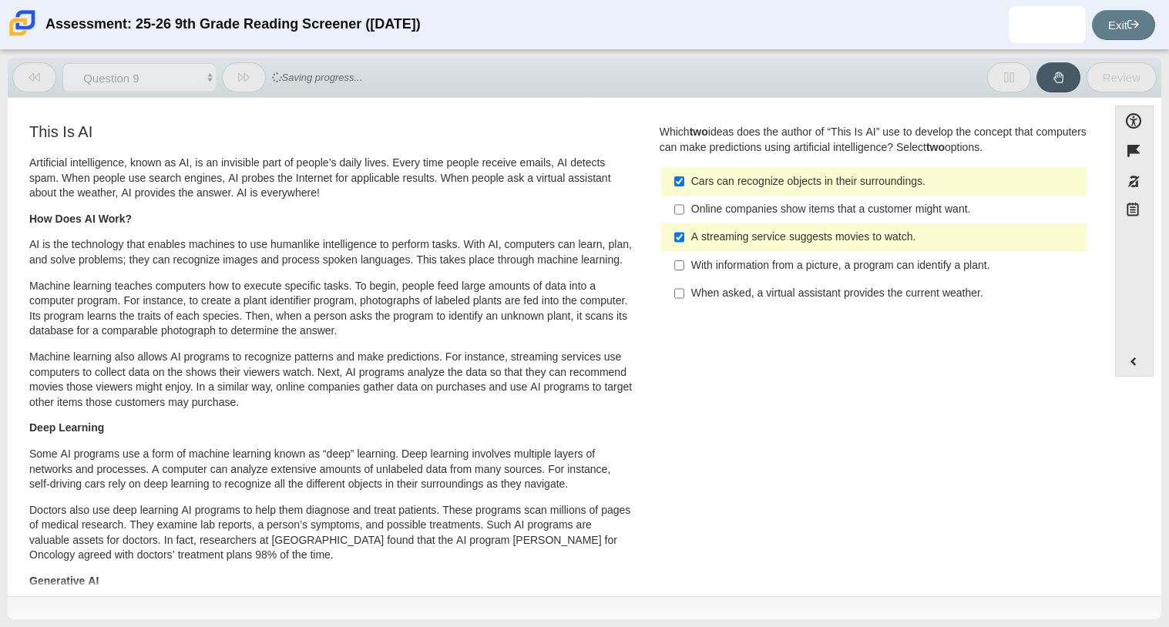
click at [827, 216] on div "Online companies show items that a customer might want." at bounding box center [885, 209] width 389 height 15
click at [684, 216] on input "Online companies show items that a customer might want. Online companies show i…" at bounding box center [679, 210] width 10 height 28
checkbox input "true"
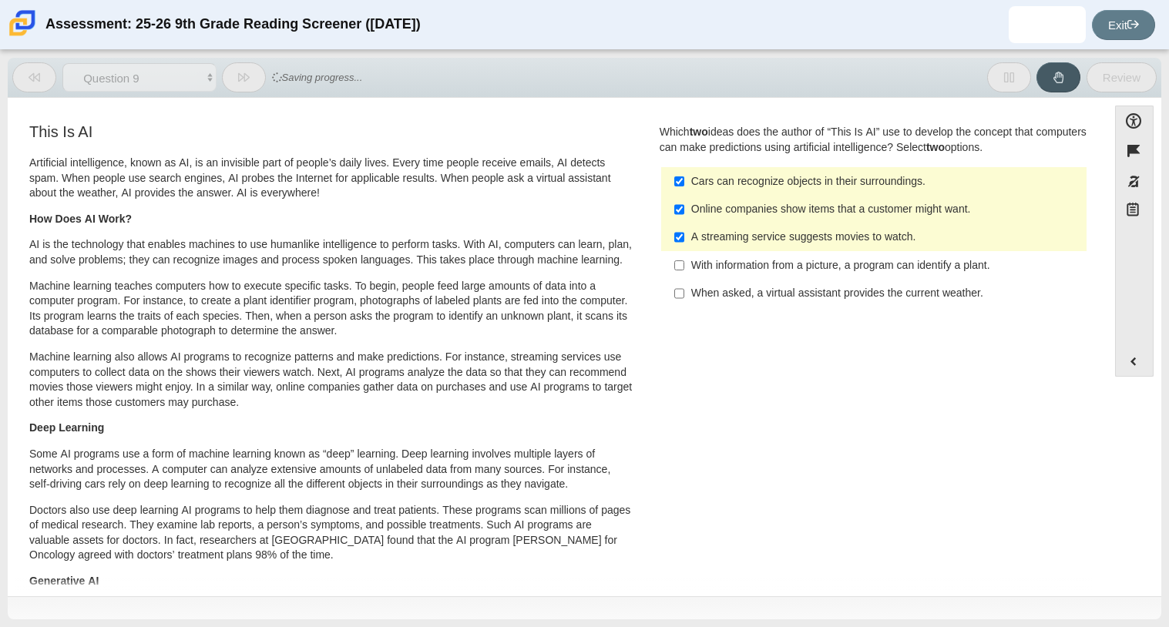
click at [260, 82] on button at bounding box center [244, 77] width 44 height 30
select select "cdf3c14e-a918-44d1-9b63-3db0fa81641e"
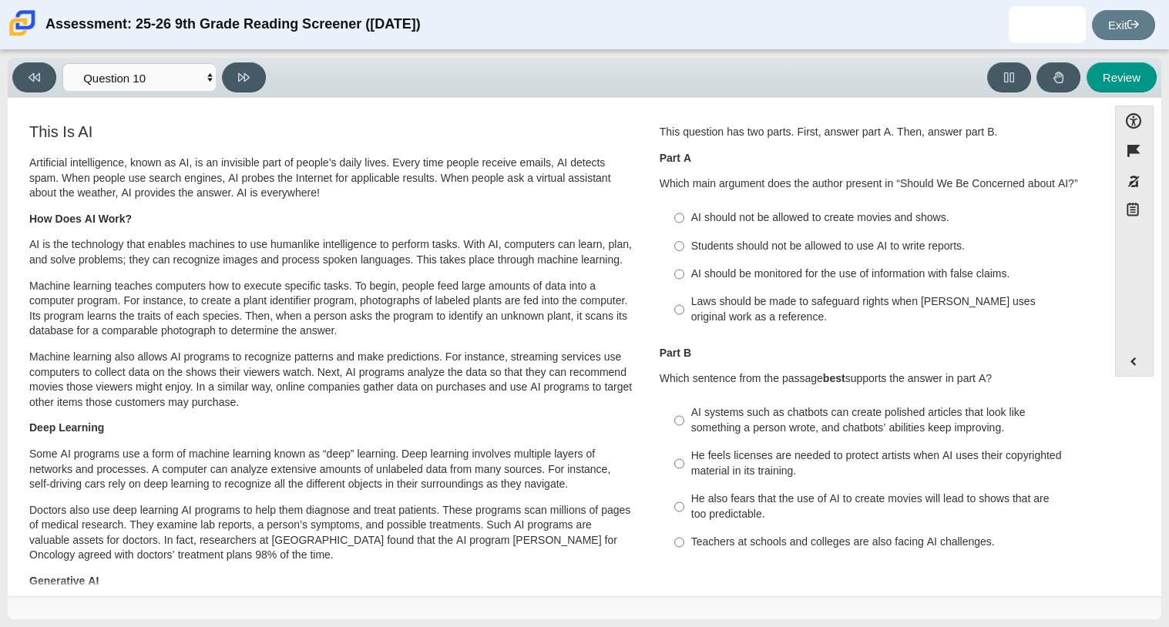
click at [963, 251] on div "Students should not be allowed to use AI to write reports." at bounding box center [885, 246] width 389 height 15
click at [684, 251] on input "Students should not be allowed to use AI to write reports. Students should not …" at bounding box center [679, 246] width 10 height 28
radio input "true"
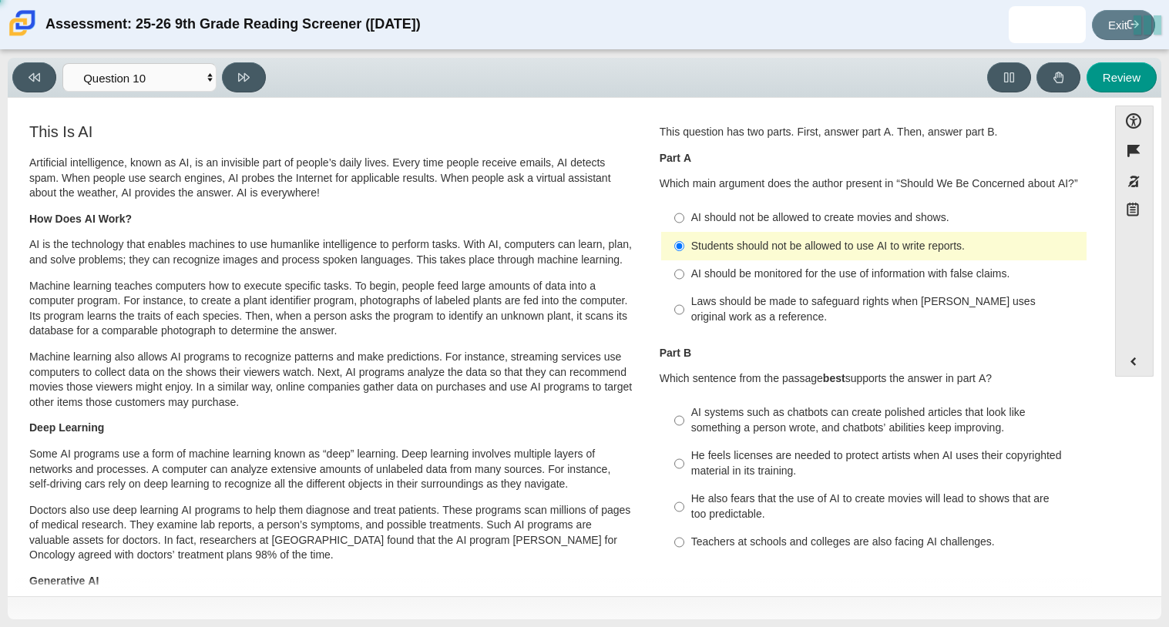
click at [802, 432] on div "AI systems such as chatbots can create polished articles that look like somethi…" at bounding box center [885, 420] width 389 height 30
click at [684, 432] on input "AI systems such as chatbots can create polished articles that look like somethi…" at bounding box center [679, 420] width 10 height 43
radio input "true"
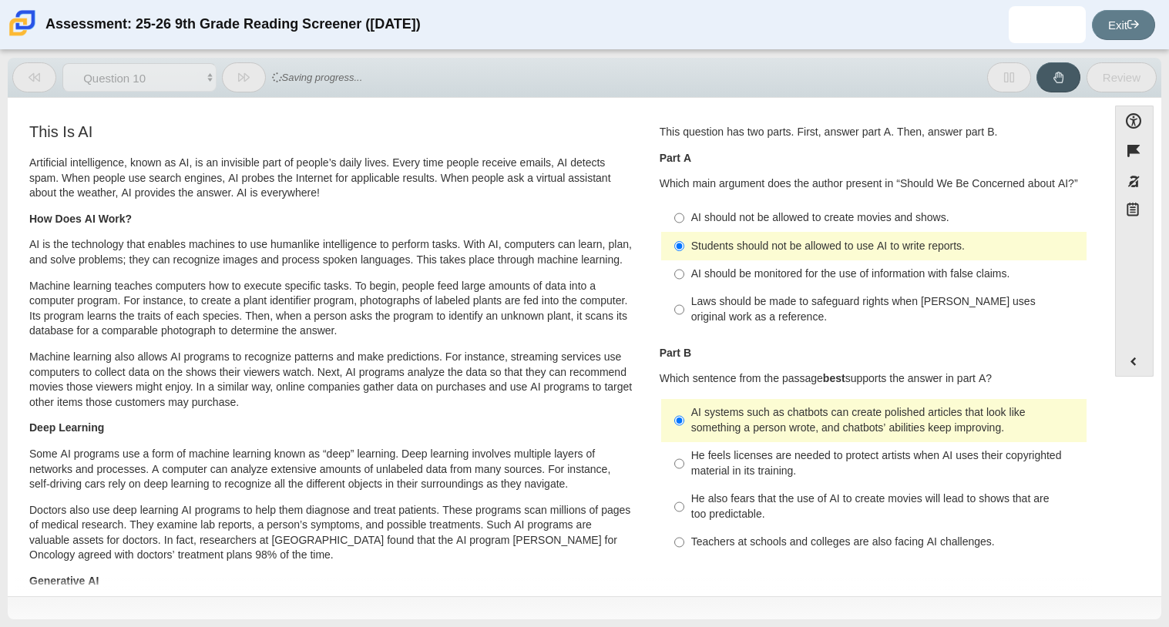
click at [278, 100] on div "Accessibility options Close Color scheme Font size Zoom Change the background a…" at bounding box center [585, 347] width 1154 height 499
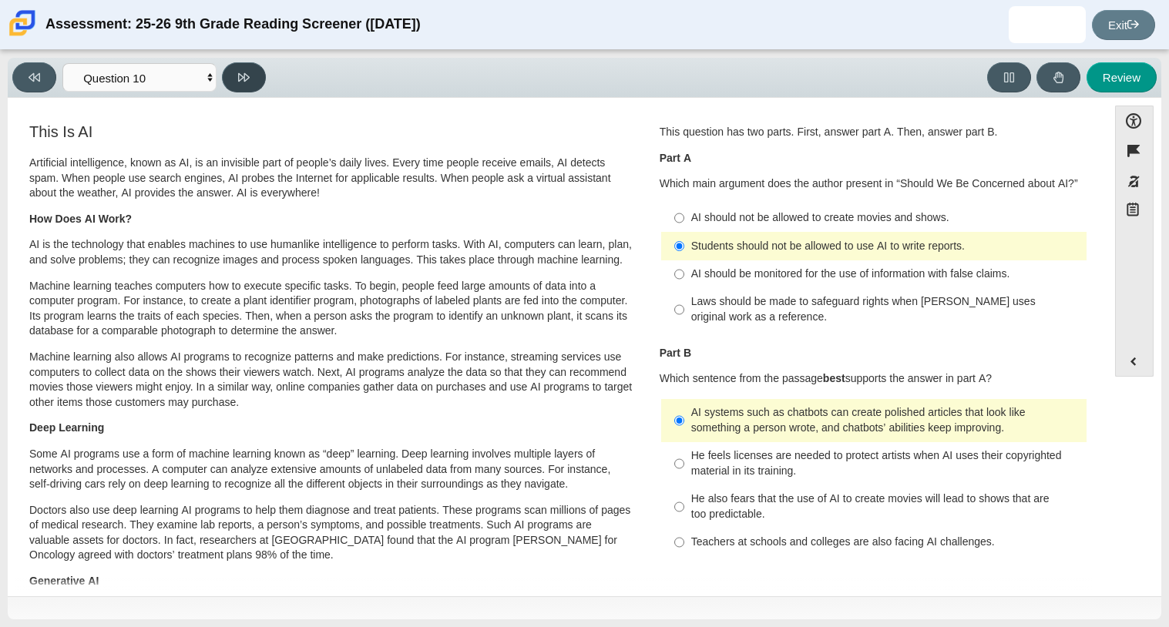
click at [253, 81] on button at bounding box center [244, 77] width 44 height 30
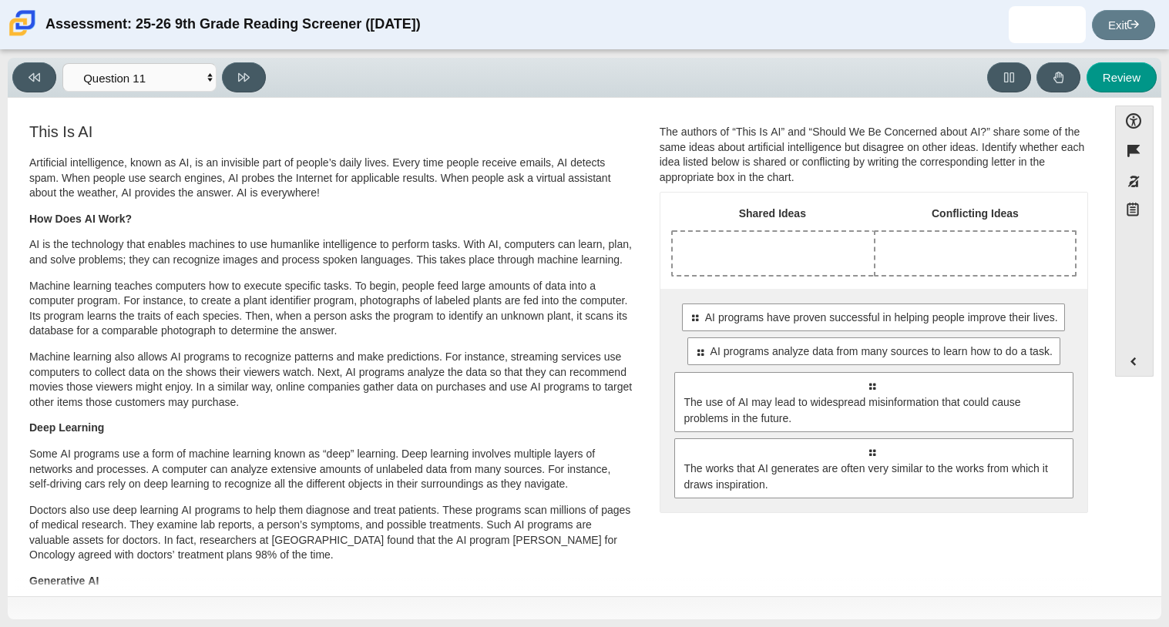
drag, startPoint x: 725, startPoint y: 328, endPoint x: 696, endPoint y: 238, distance: 93.9
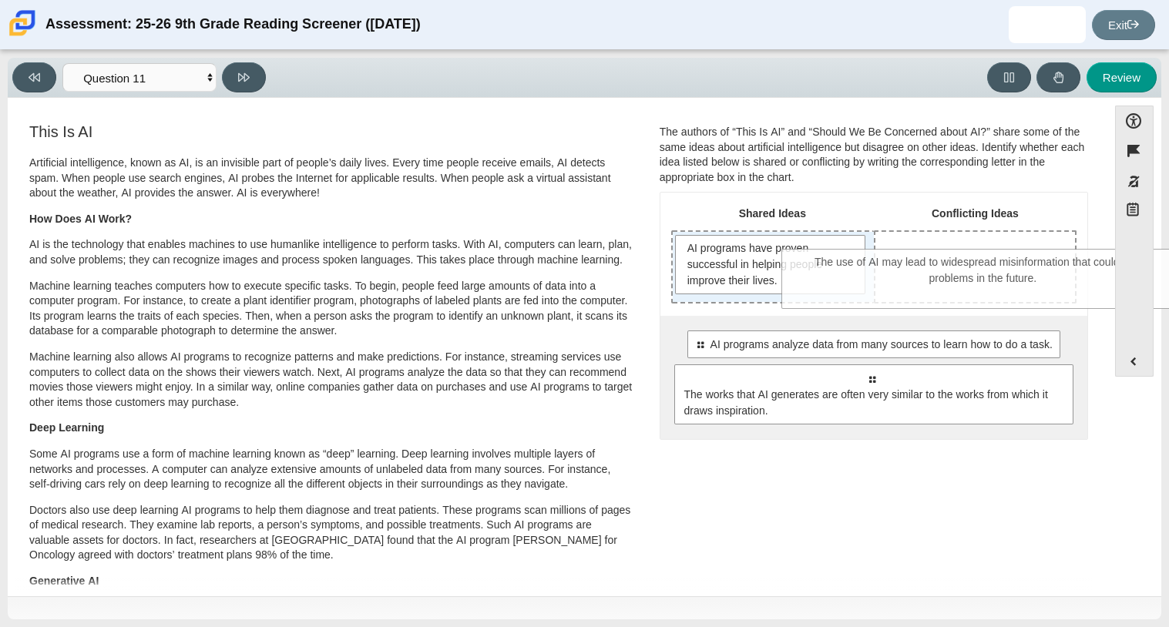
drag, startPoint x: 755, startPoint y: 414, endPoint x: 866, endPoint y: 297, distance: 161.9
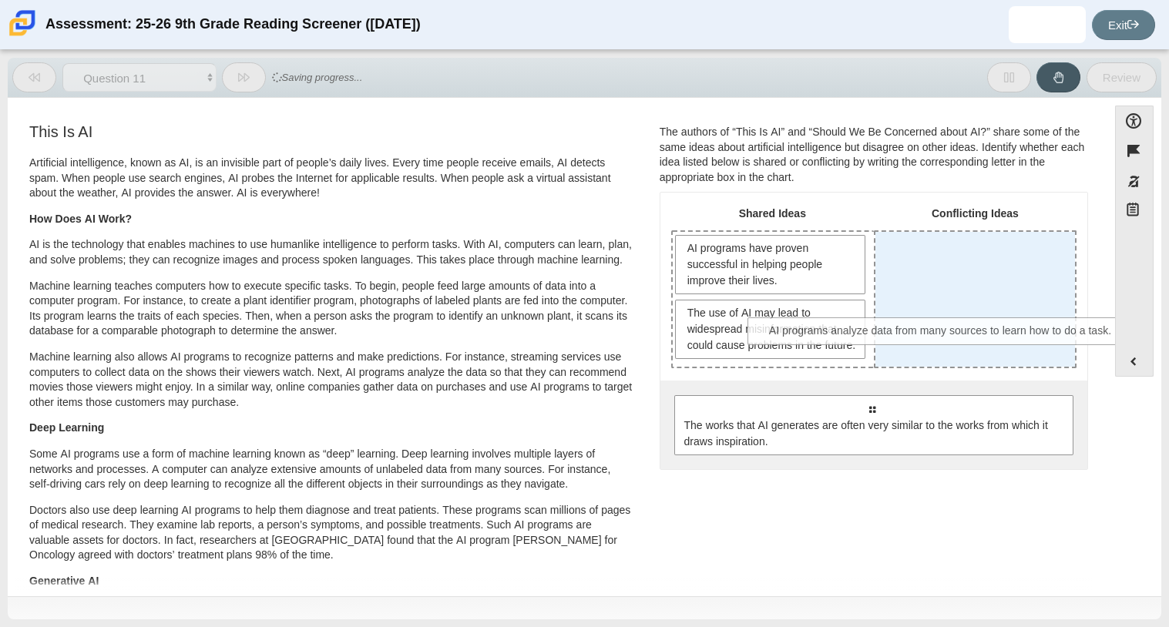
drag, startPoint x: 864, startPoint y: 437, endPoint x: 941, endPoint y: 337, distance: 126.4
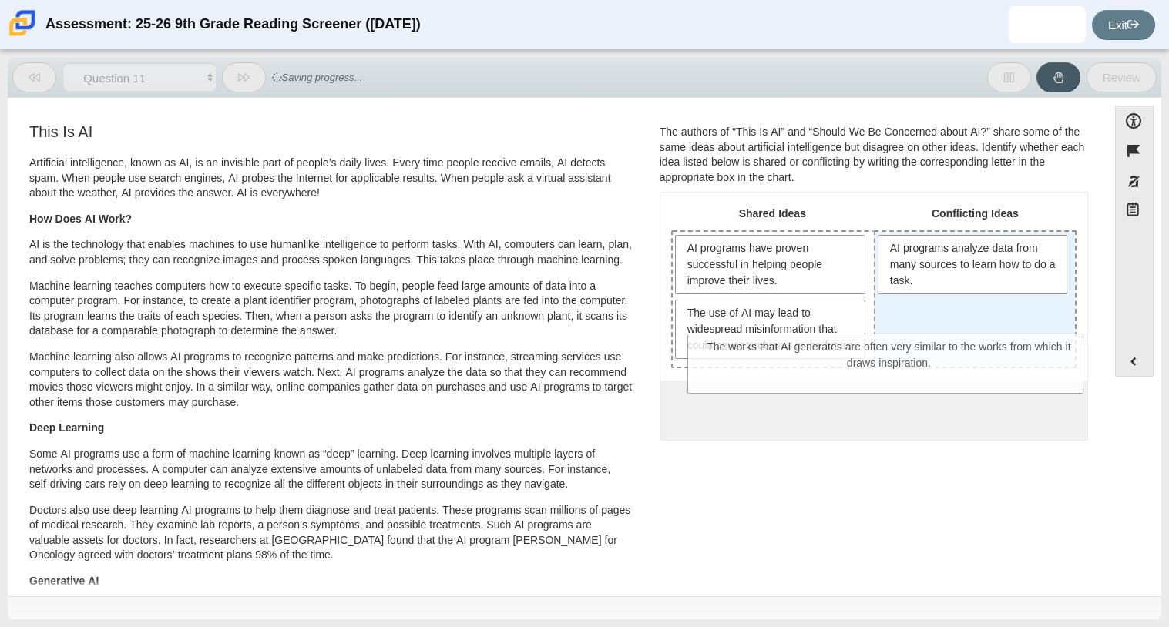
drag, startPoint x: 923, startPoint y: 429, endPoint x: 944, endPoint y: 296, distance: 135.0
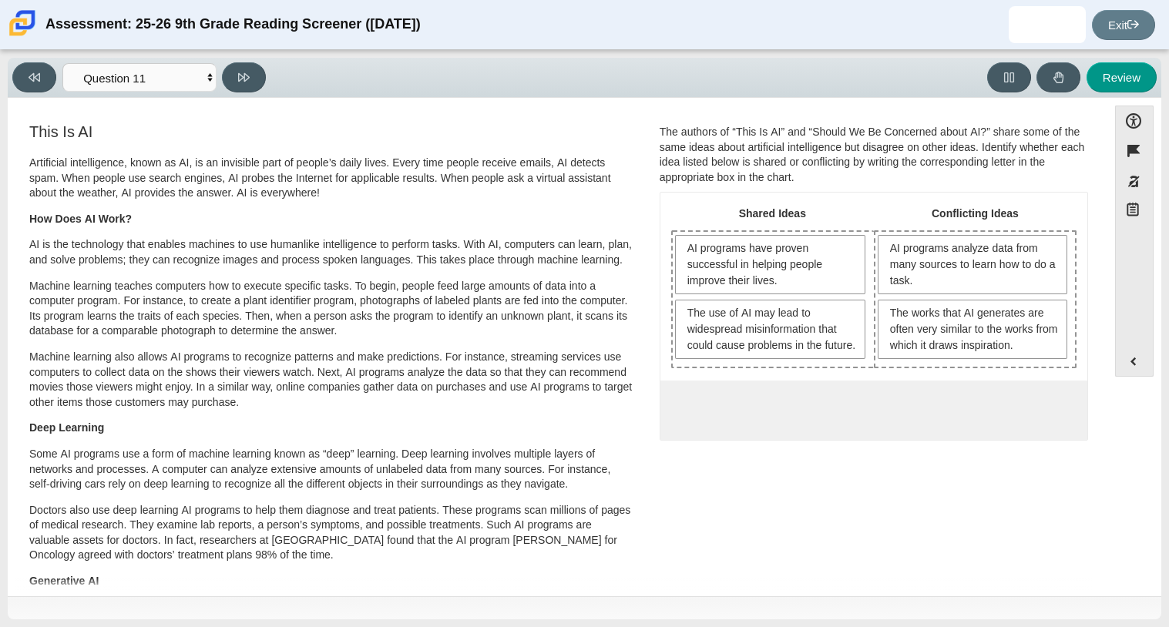
click at [260, 60] on div "Viewing Question 11 of 12 in Pacing Mode Questions Question 1 Question 2 Questi…" at bounding box center [585, 78] width 1154 height 40
click at [260, 61] on div "Viewing Question 11 of 12 in Pacing Mode Questions Question 1 Question 2 Questi…" at bounding box center [585, 78] width 1154 height 40
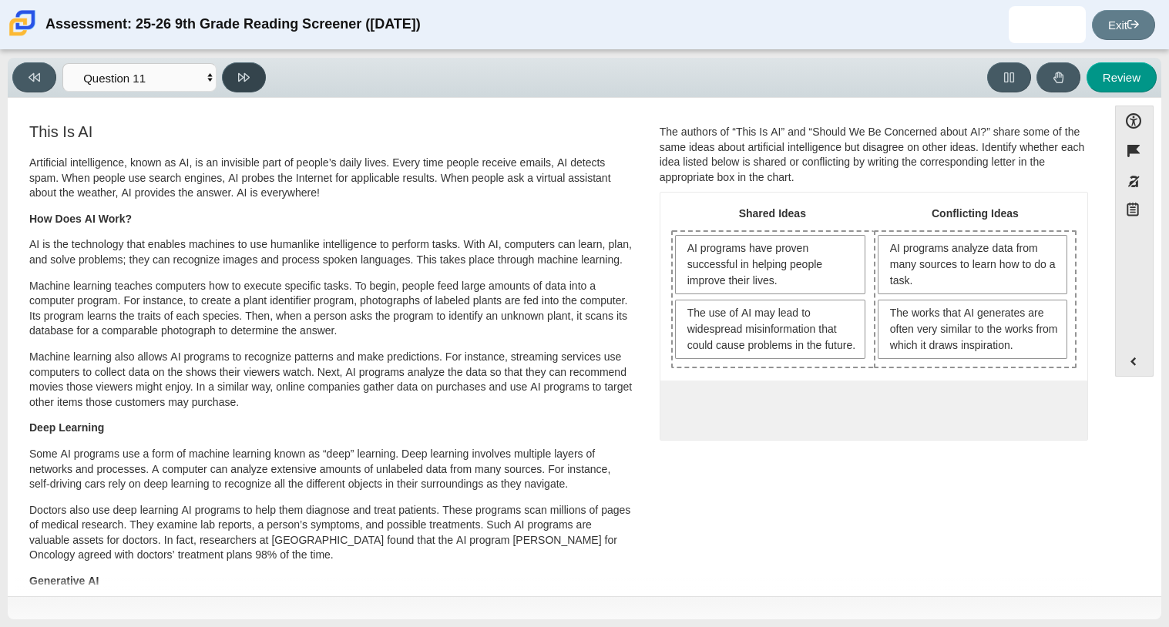
click at [256, 77] on button at bounding box center [244, 77] width 44 height 30
select select "c3effed4-44ce-4a19-bd96-1787f34e9b4c"
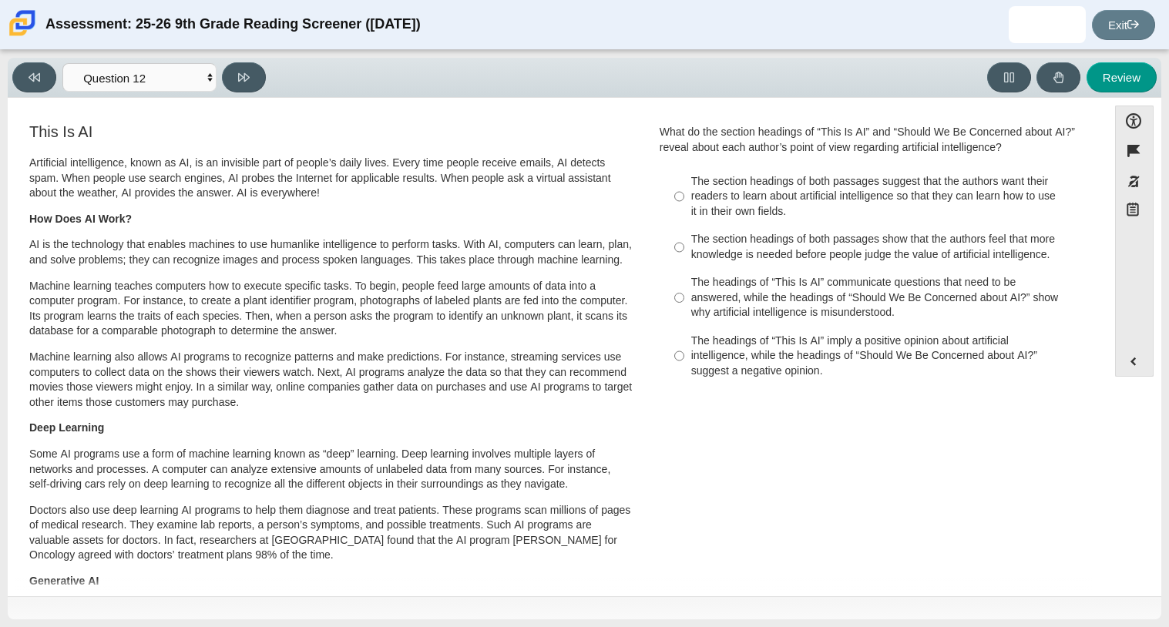
click at [849, 217] on div "The section headings of both passages suggest that the authors want their reade…" at bounding box center [885, 196] width 389 height 45
click at [684, 217] on input "The section headings of both passages suggest that the authors want their reade…" at bounding box center [679, 196] width 10 height 59
radio input "true"
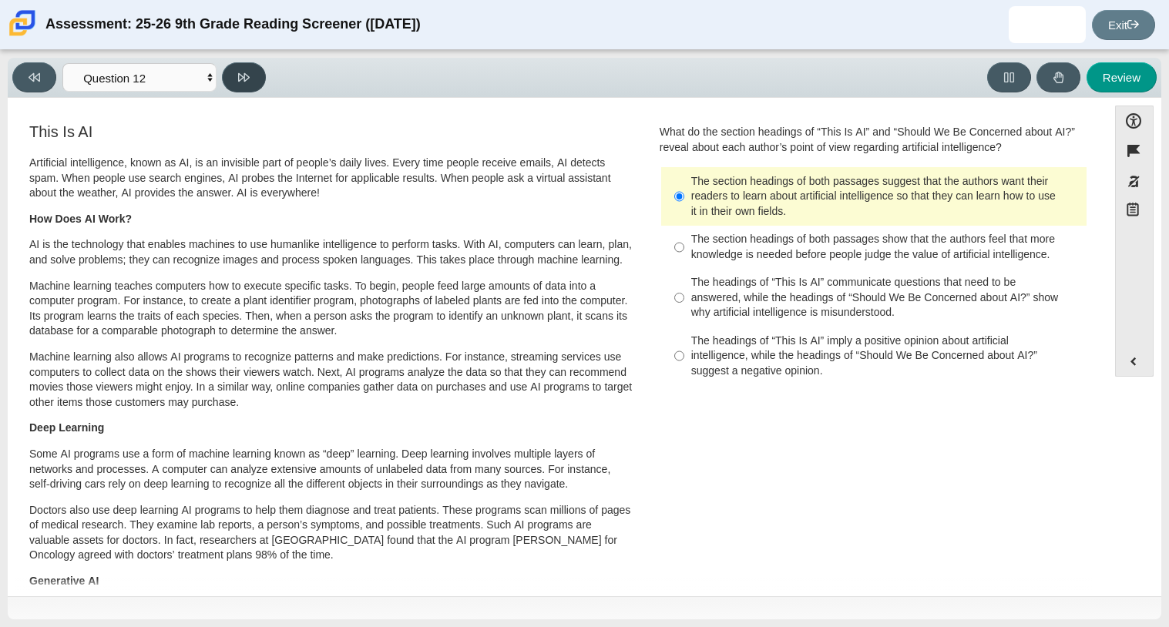
click at [241, 83] on button at bounding box center [244, 77] width 44 height 30
select select "review"
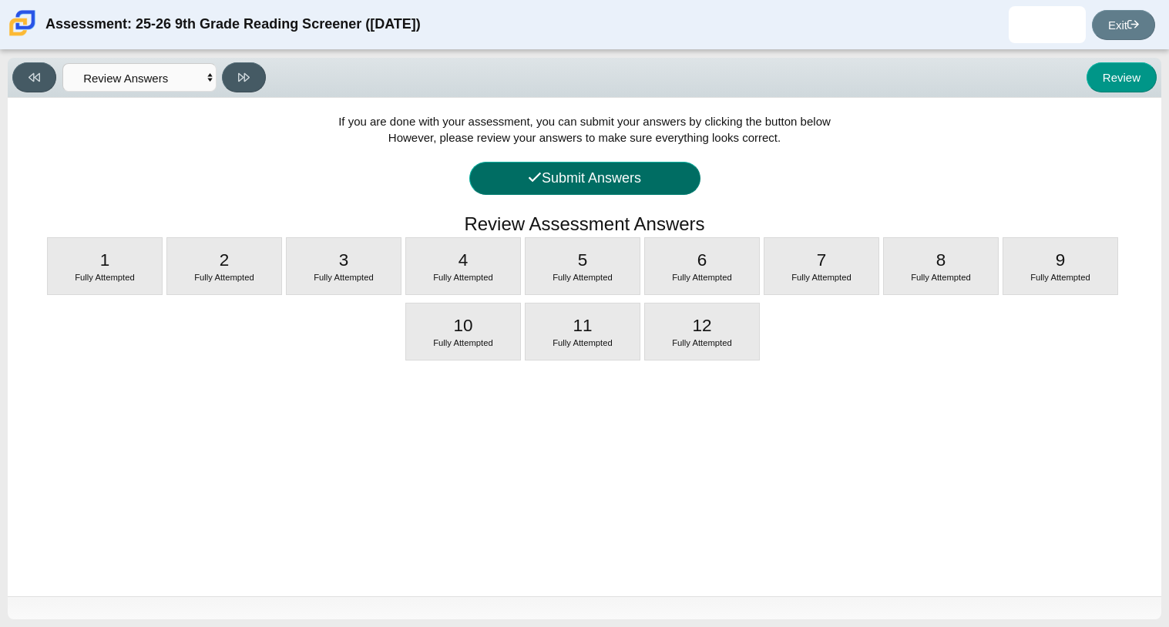
click at [528, 185] on icon at bounding box center [535, 177] width 14 height 15
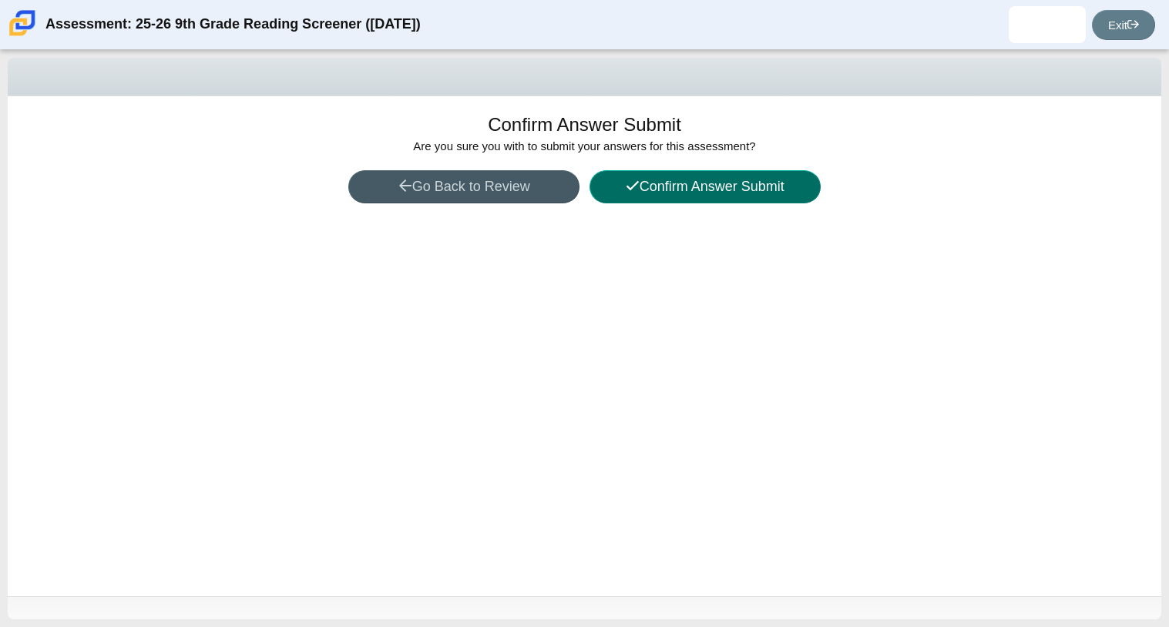
click at [667, 184] on button "Confirm Answer Submit" at bounding box center [705, 186] width 231 height 33
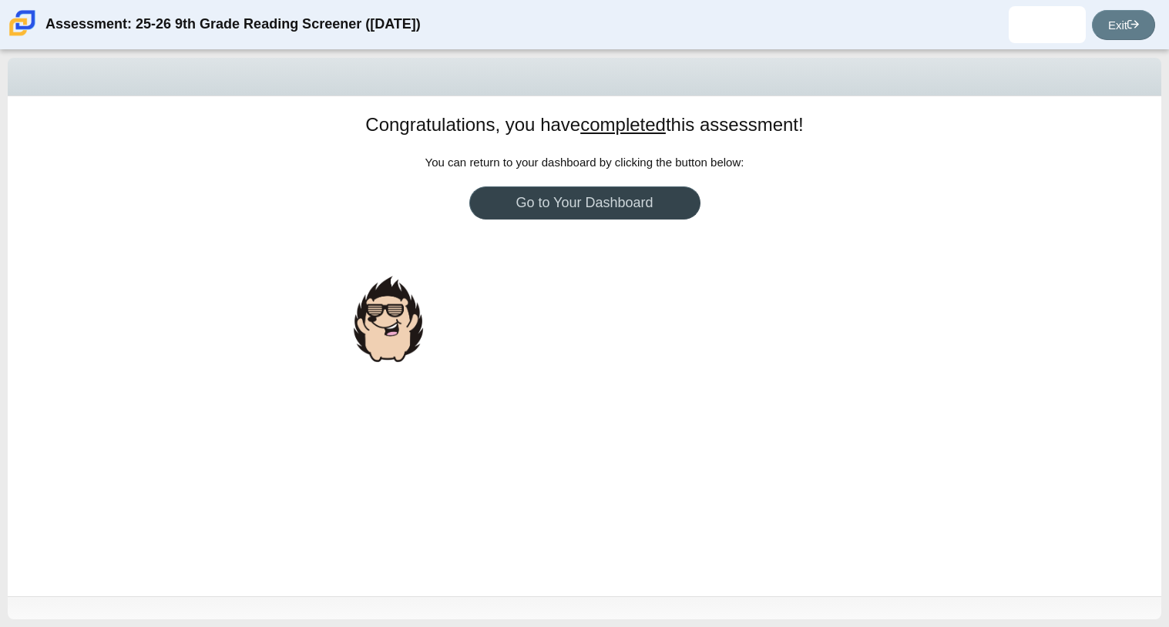
click at [668, 187] on link "Go to Your Dashboard" at bounding box center [584, 203] width 231 height 33
